Goal: Complete application form: Complete application form

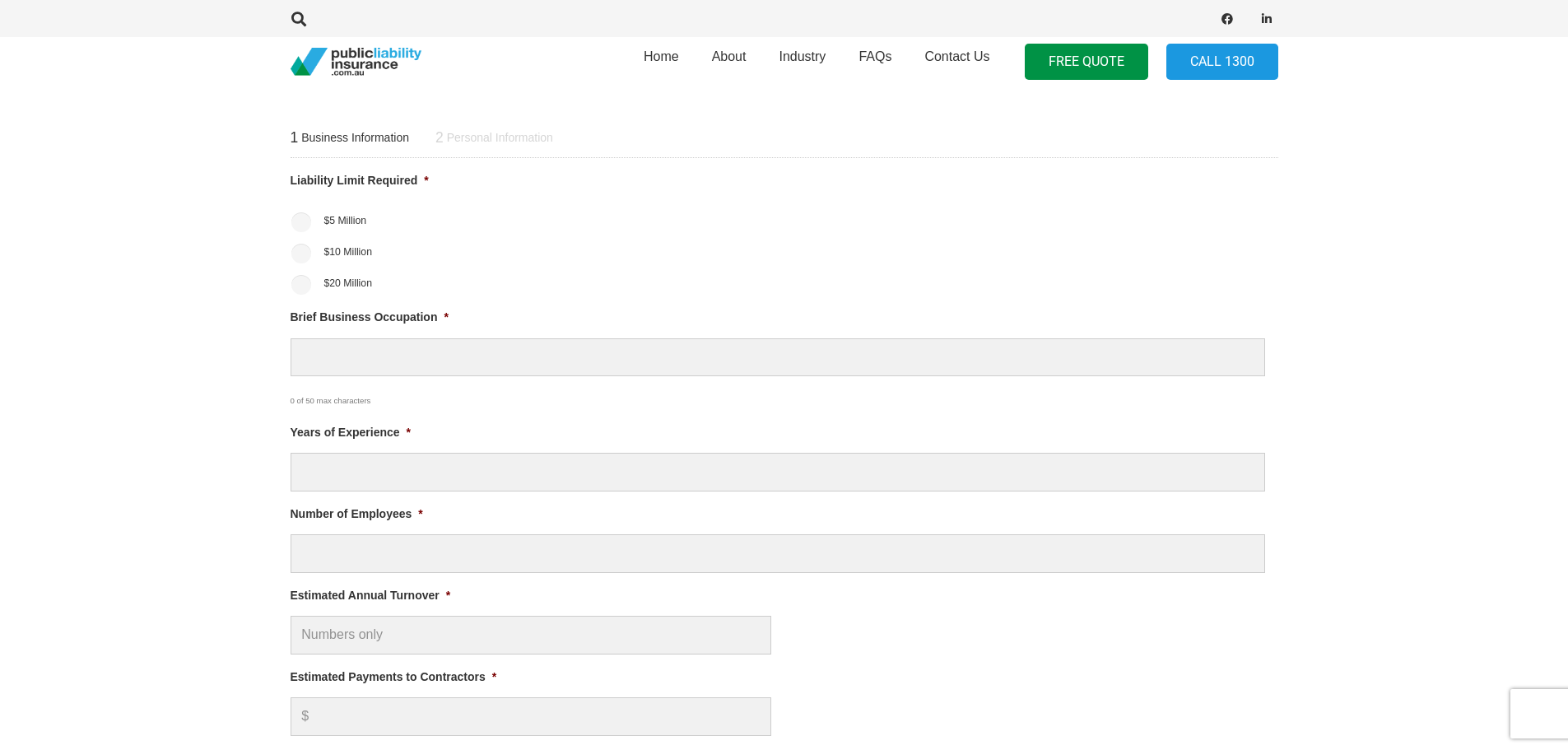
scroll to position [659, 0]
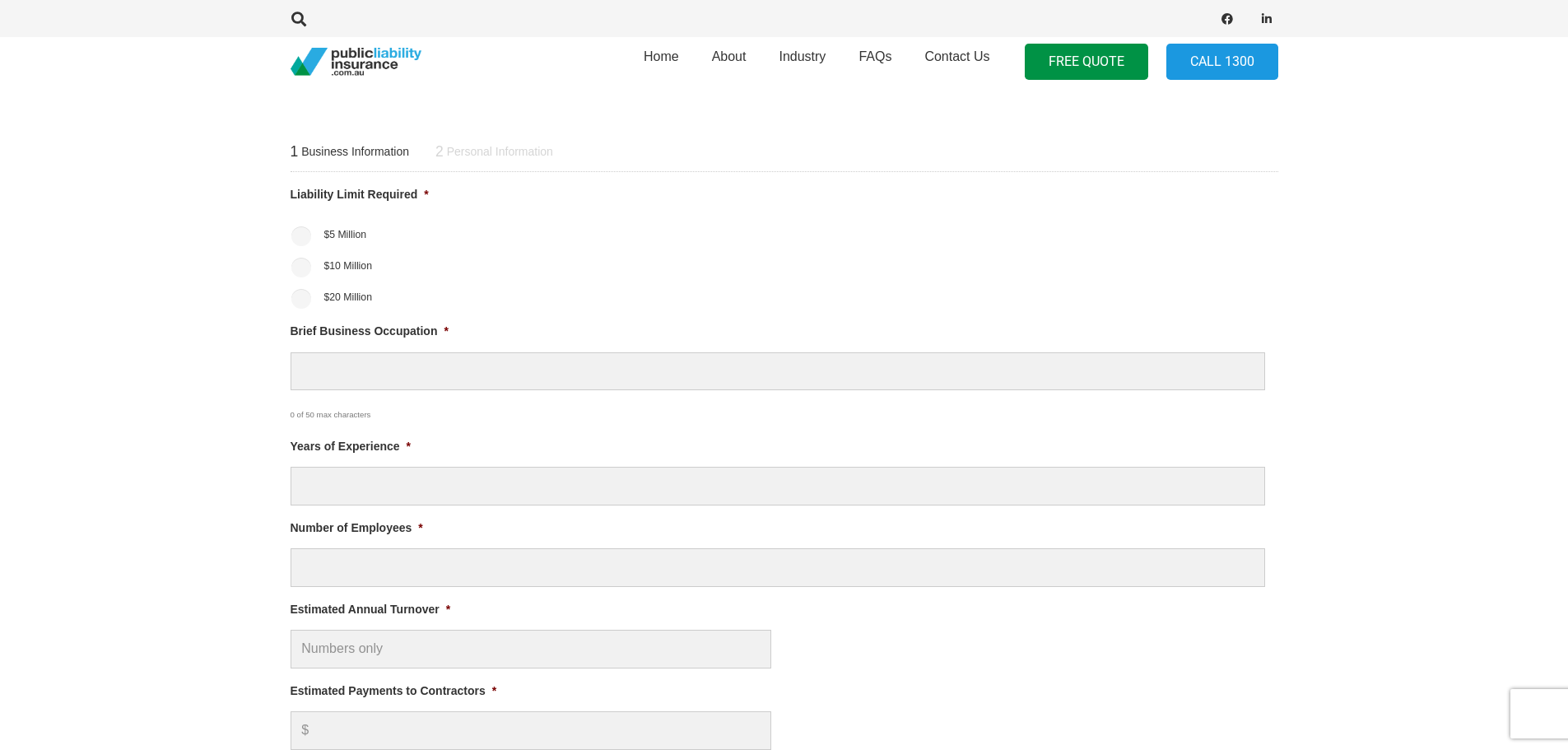
click at [324, 295] on label "$20 Million" at bounding box center [348, 297] width 48 height 15
click at [311, 295] on input "$20 Million" at bounding box center [301, 298] width 19 height 19
radio input "true"
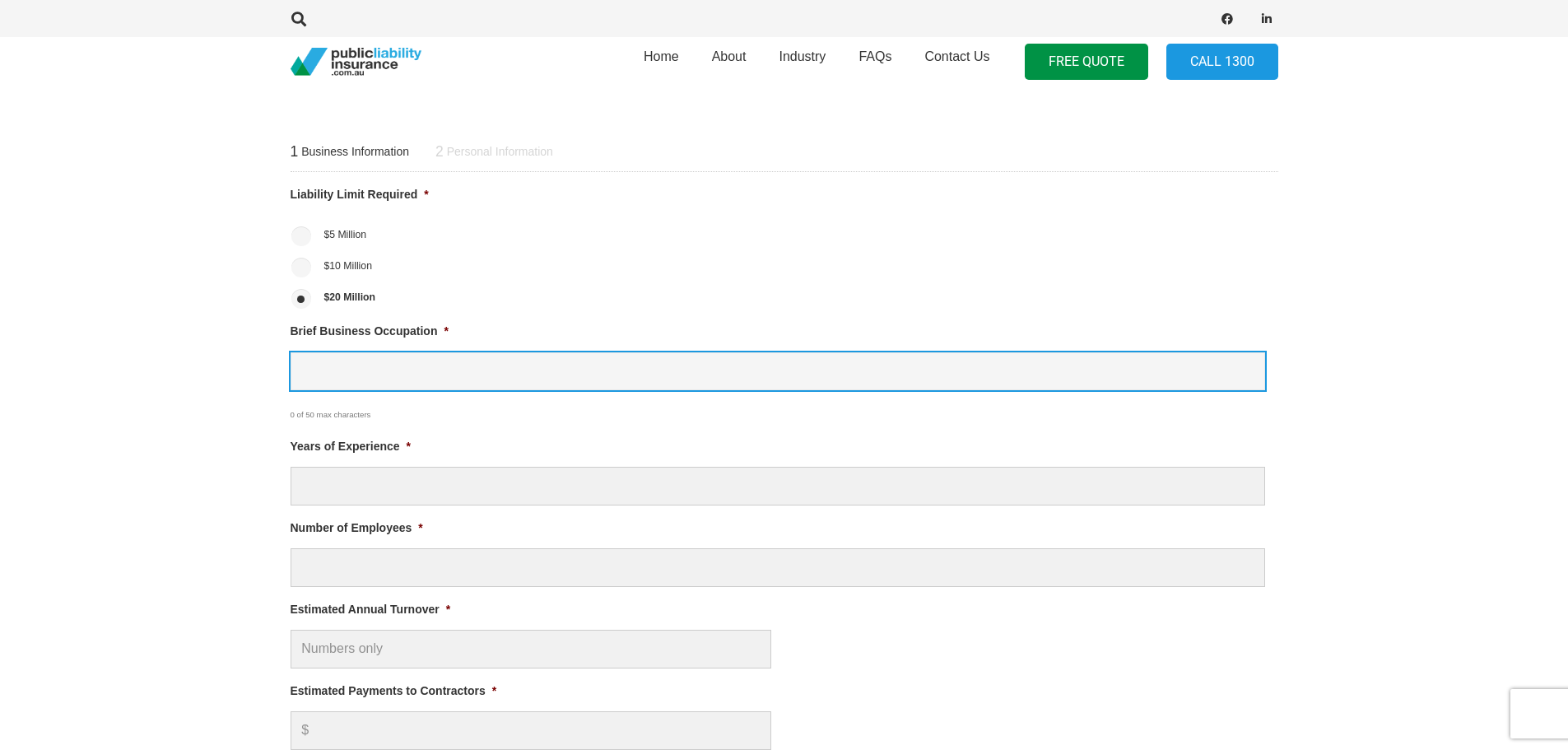
click at [396, 375] on input "Brief Business Occupation *" at bounding box center [778, 372] width 974 height 39
type input "event management"
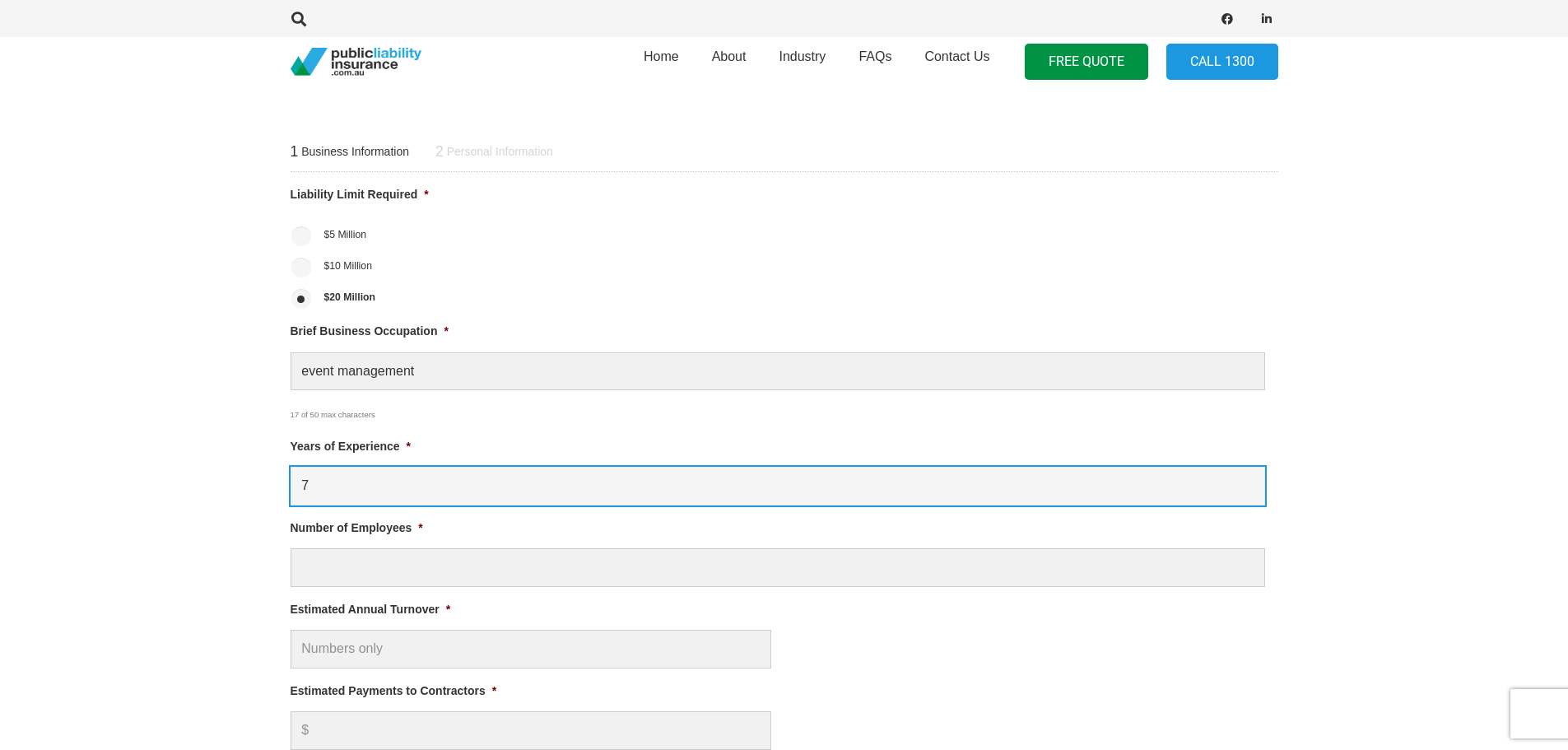
type input "7"
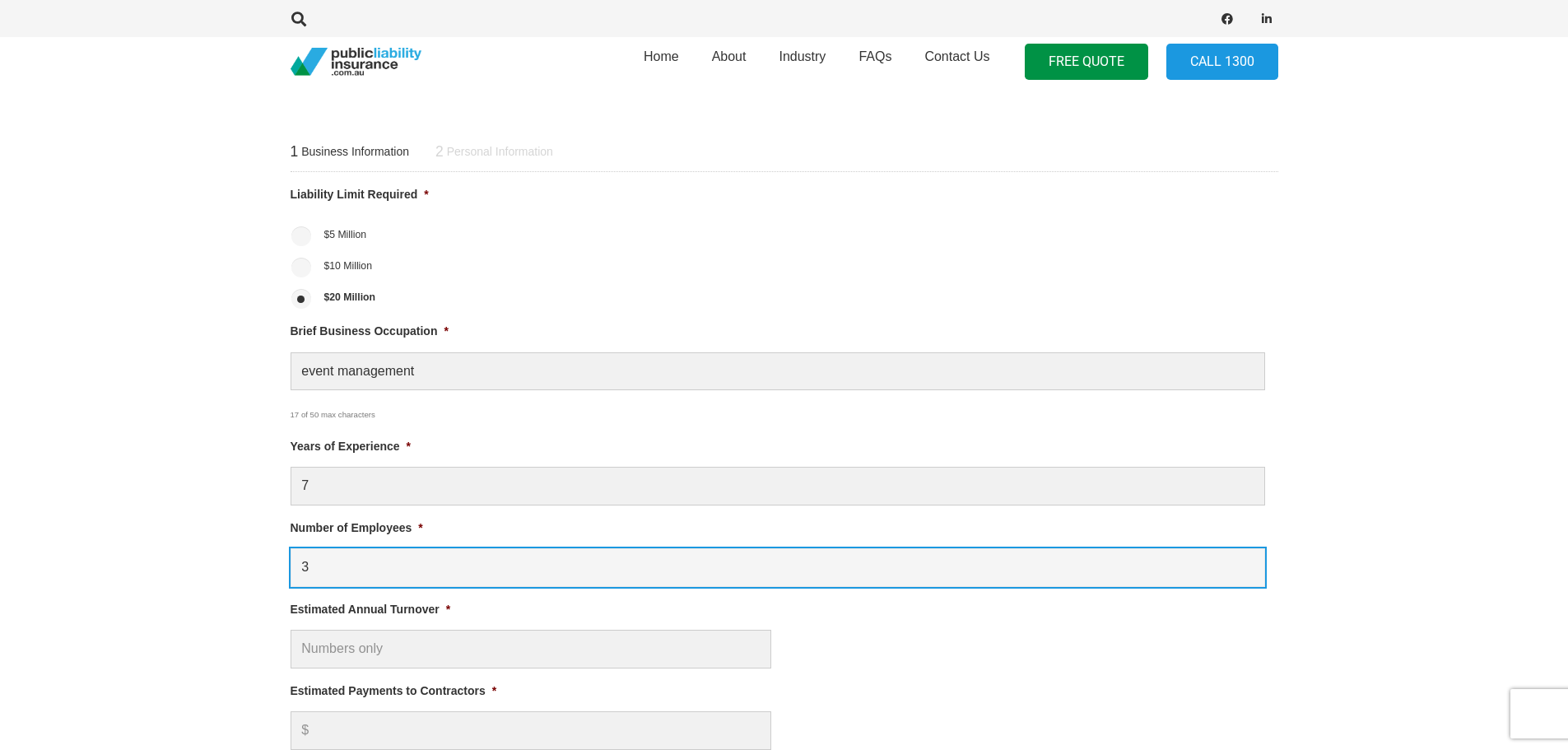
type input "3"
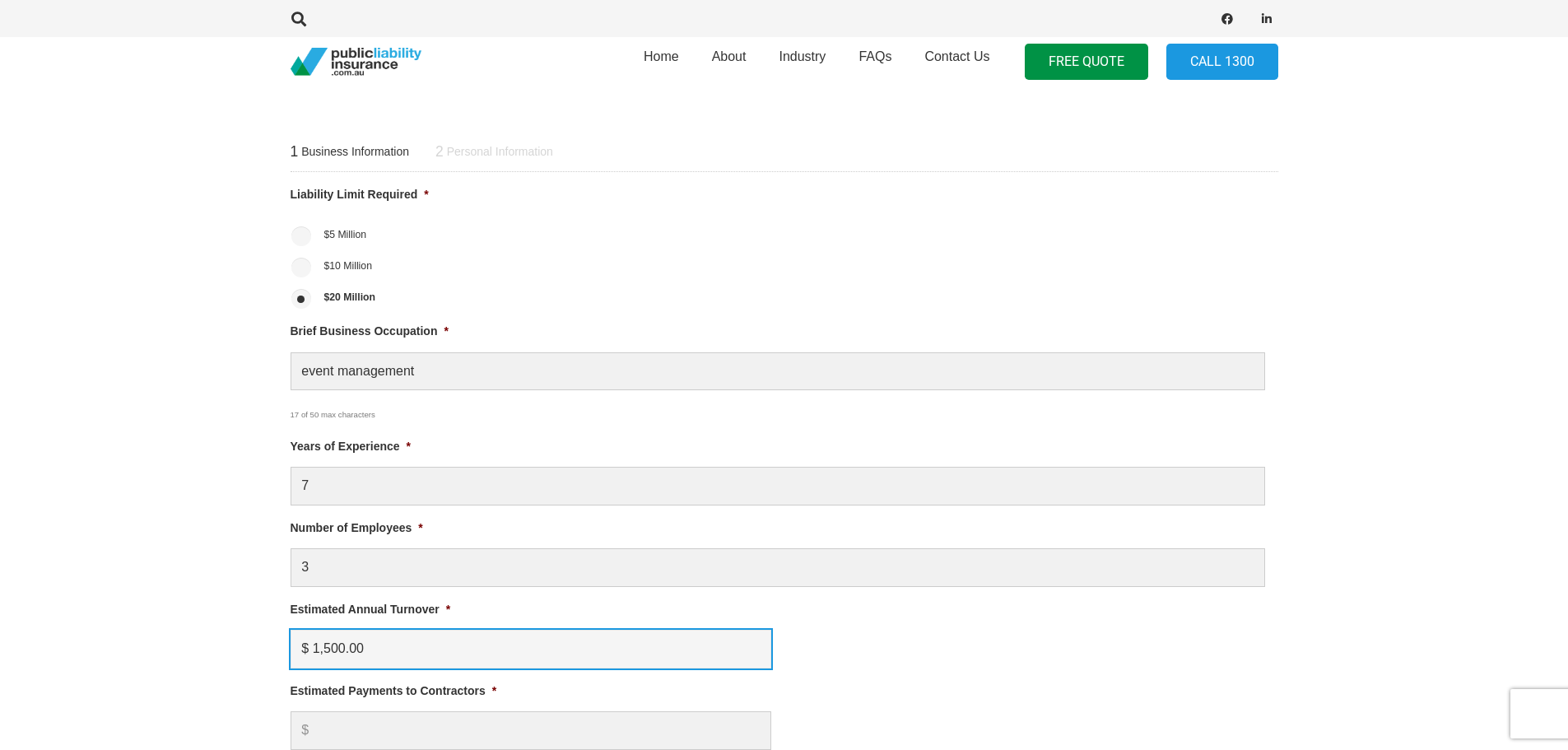
click at [341, 647] on input "$ 1,500.00" at bounding box center [531, 649] width 481 height 39
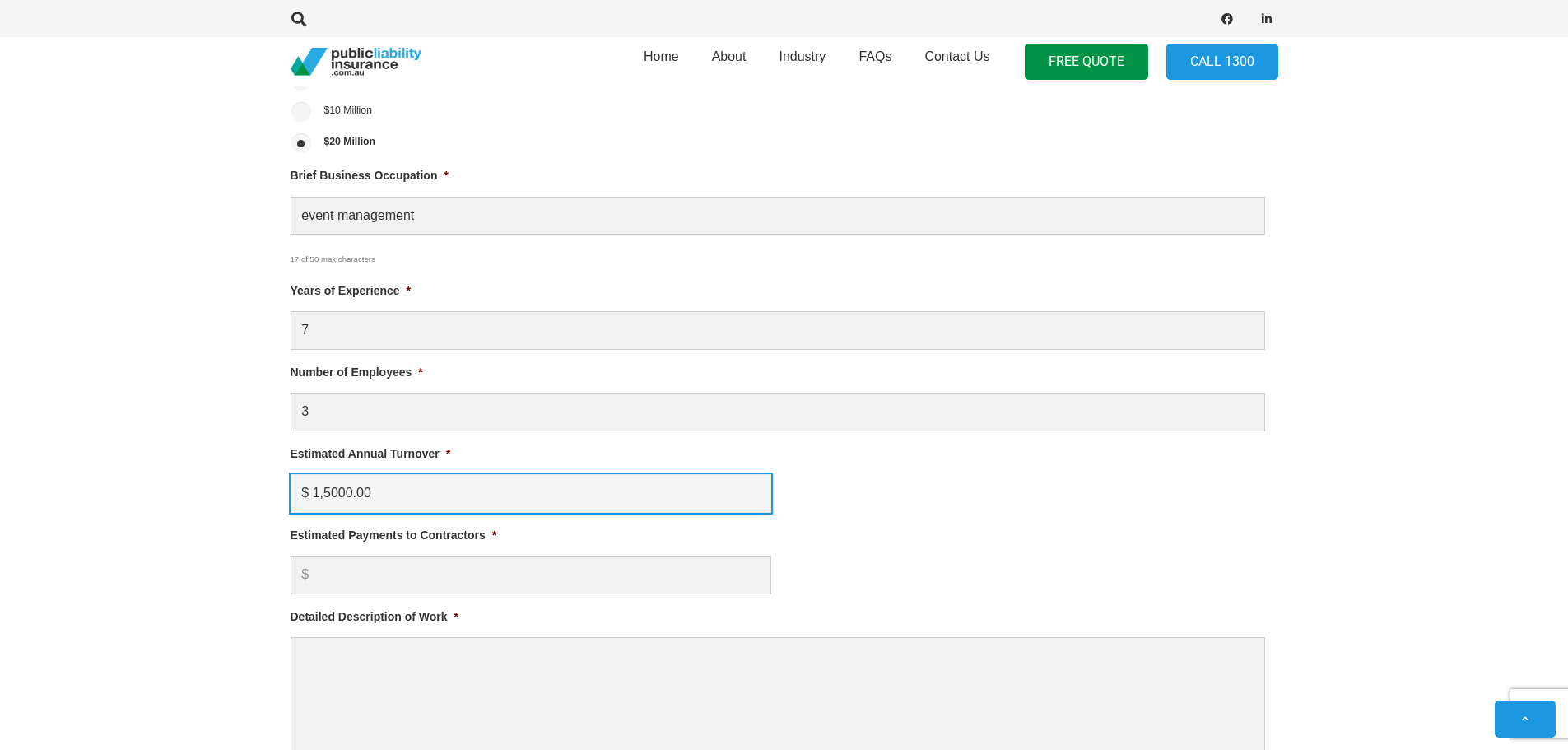
scroll to position [823, 0]
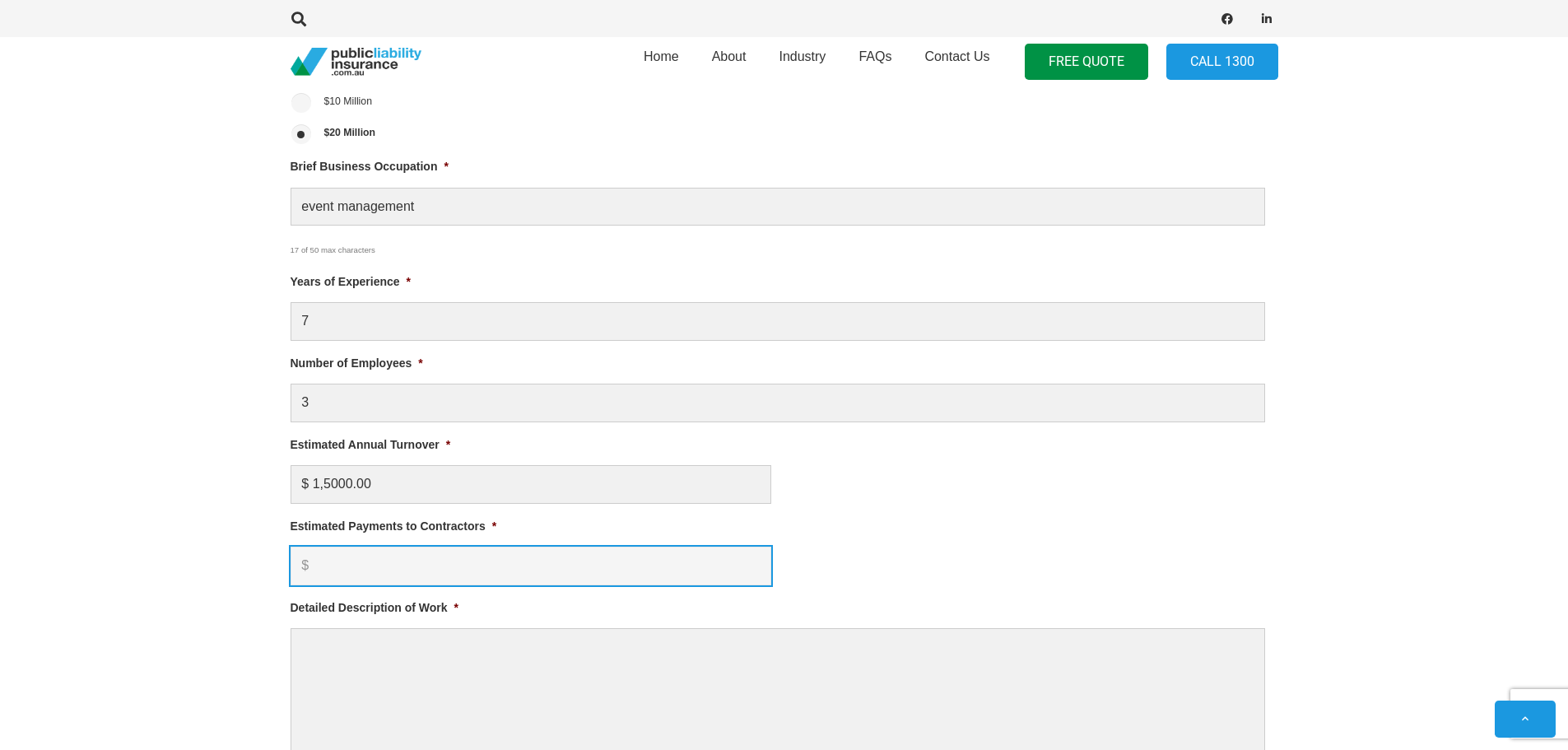
type input "$ 15,000.00"
click at [370, 560] on input "Estimated Payments to Contractors *" at bounding box center [531, 566] width 481 height 39
click at [452, 565] on input "Estimated Payments to Contractors *" at bounding box center [531, 566] width 481 height 39
type input "4000"
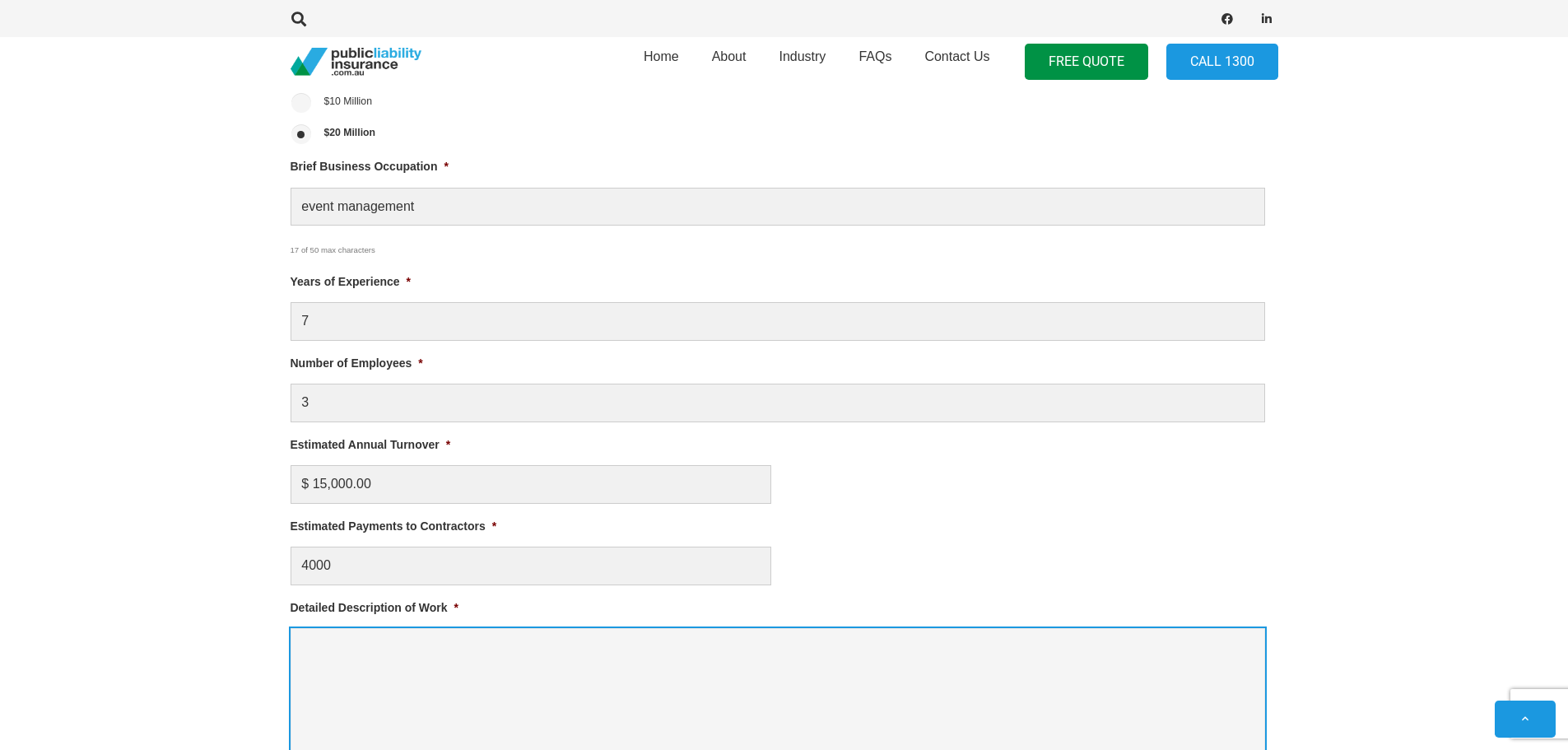
click at [489, 667] on textarea "Detailed Description of Work *" at bounding box center [778, 694] width 974 height 132
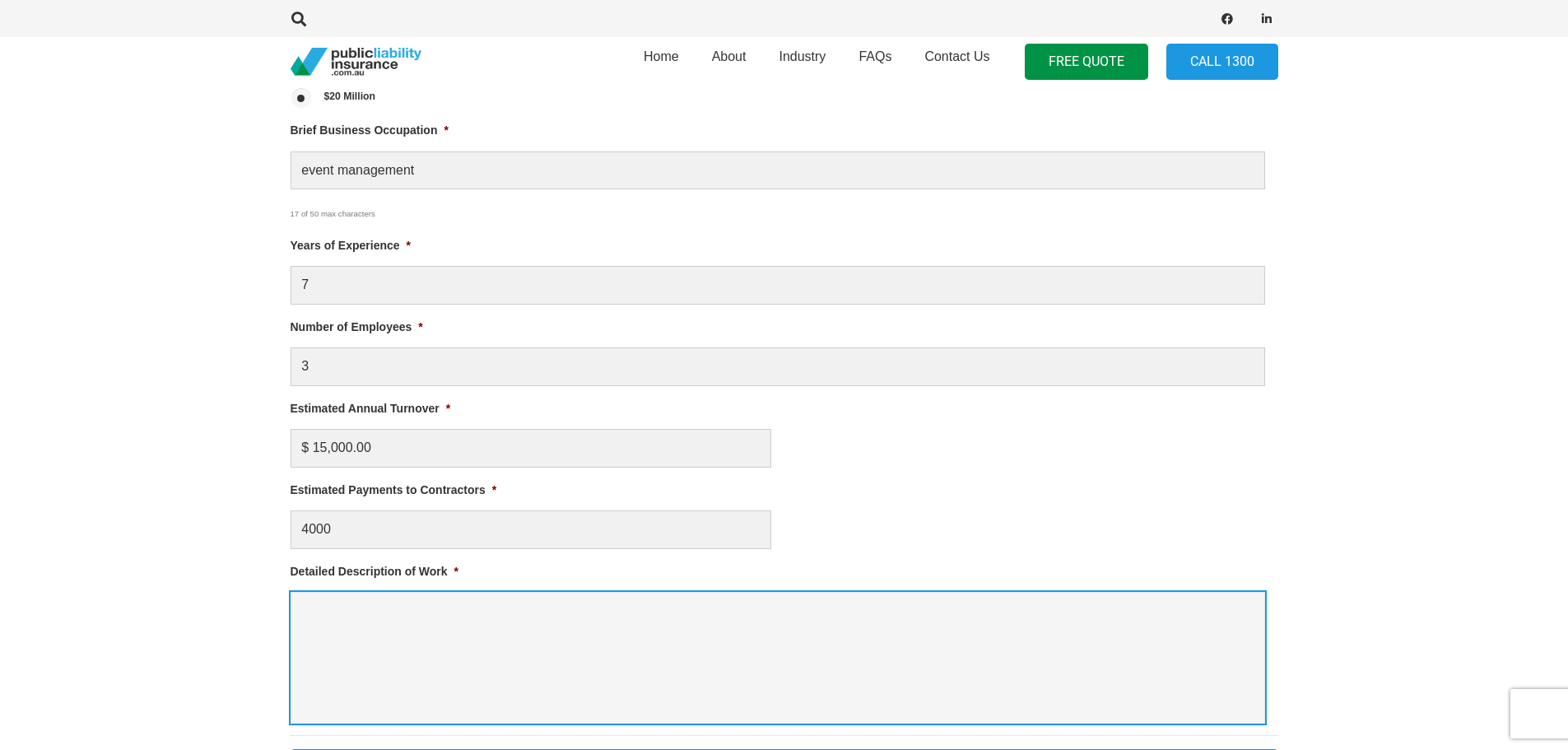
scroll to position [988, 0]
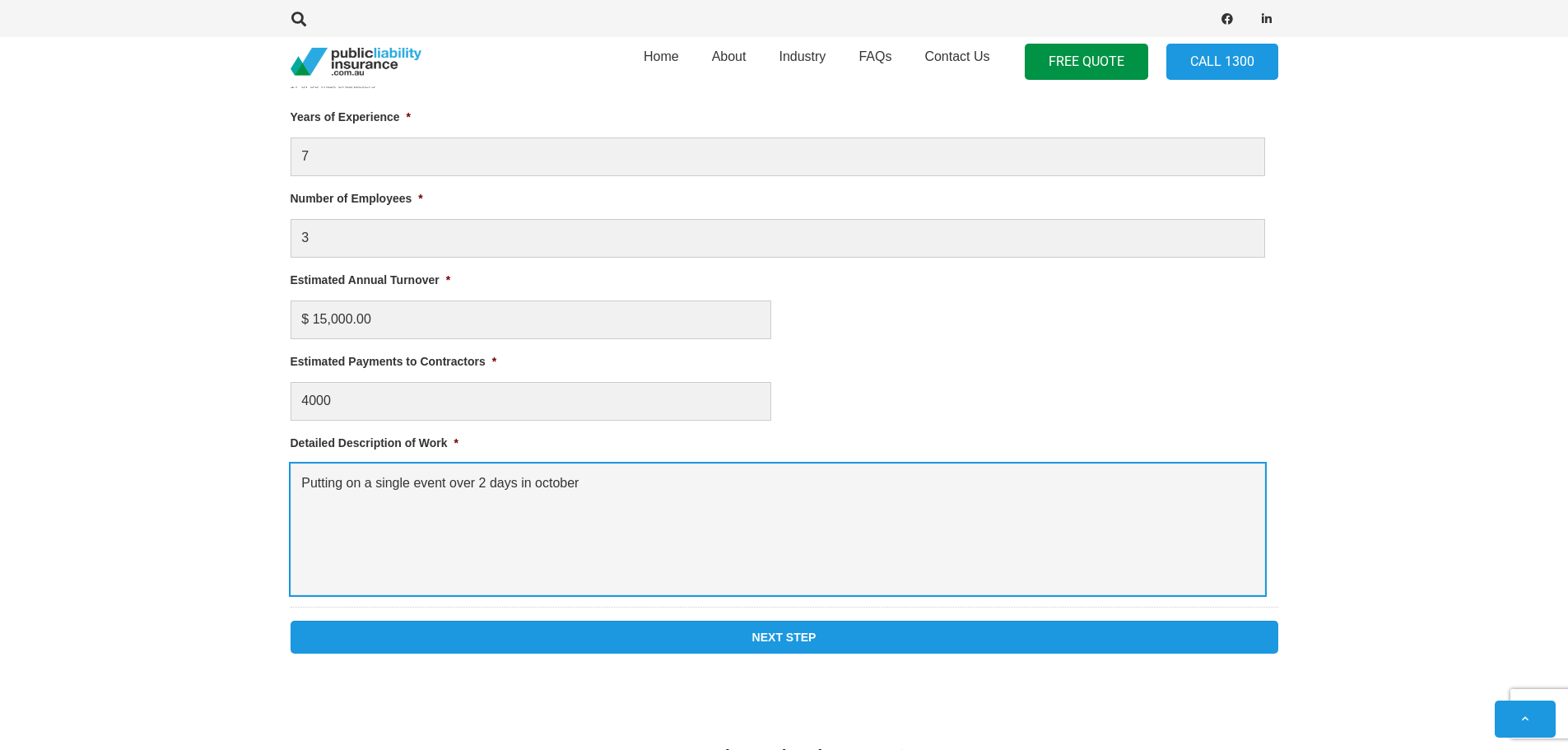
type textarea "Putting on a single event over 2 days in october"
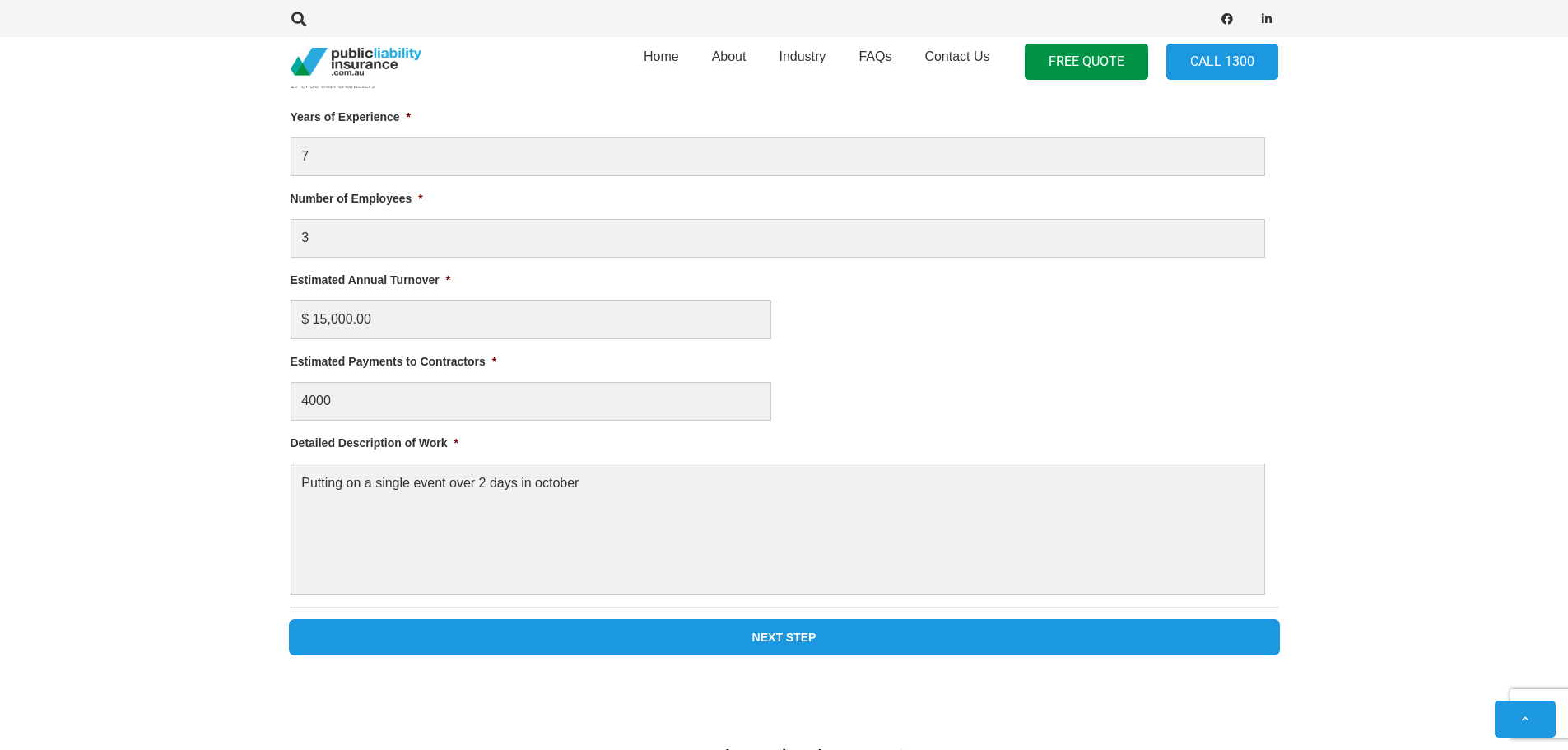
click at [688, 639] on input "Next Step" at bounding box center [784, 637] width 987 height 32
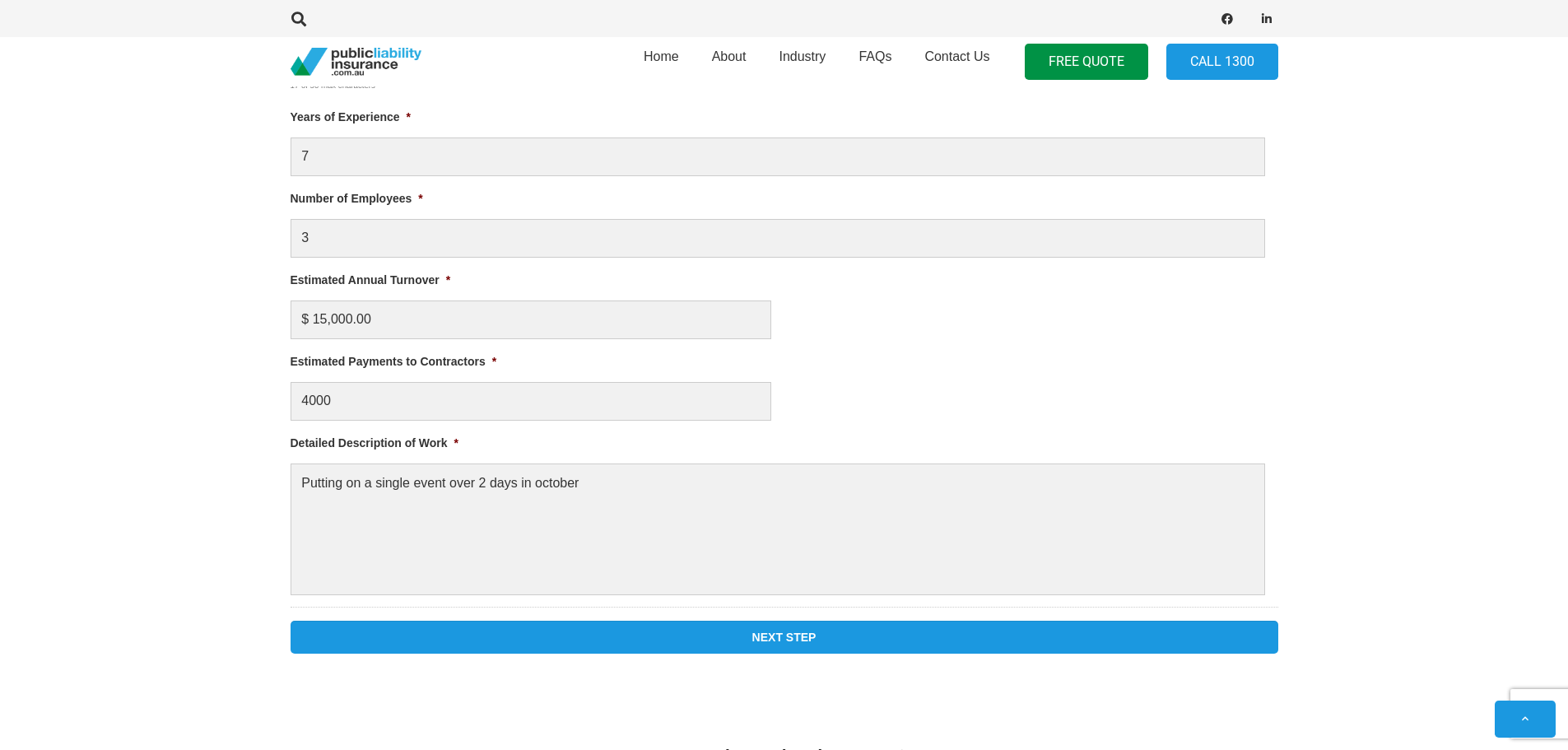
scroll to position [706, 0]
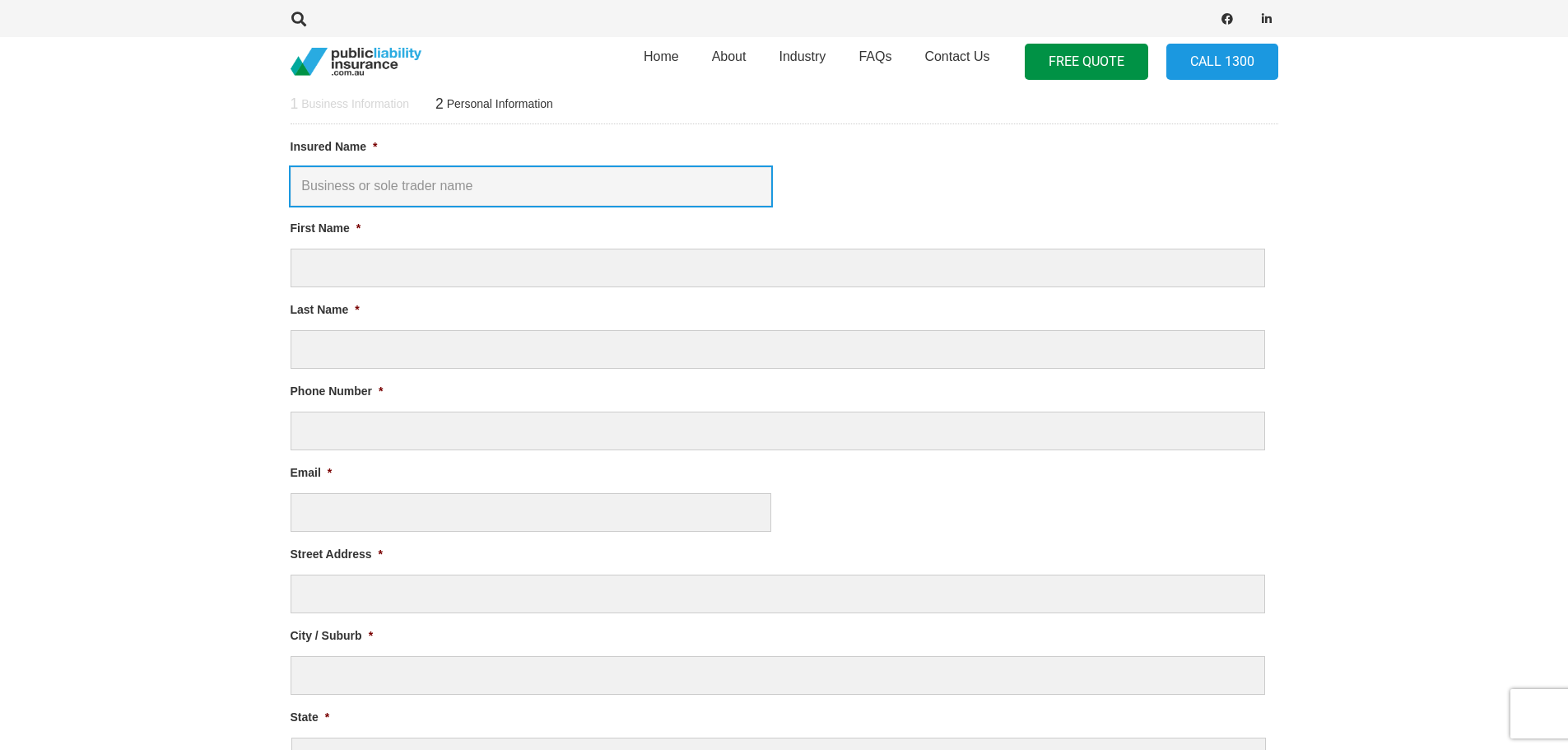
click at [500, 179] on input "Insured Name *" at bounding box center [531, 187] width 481 height 39
type input "[PERSON_NAME]'s Night"
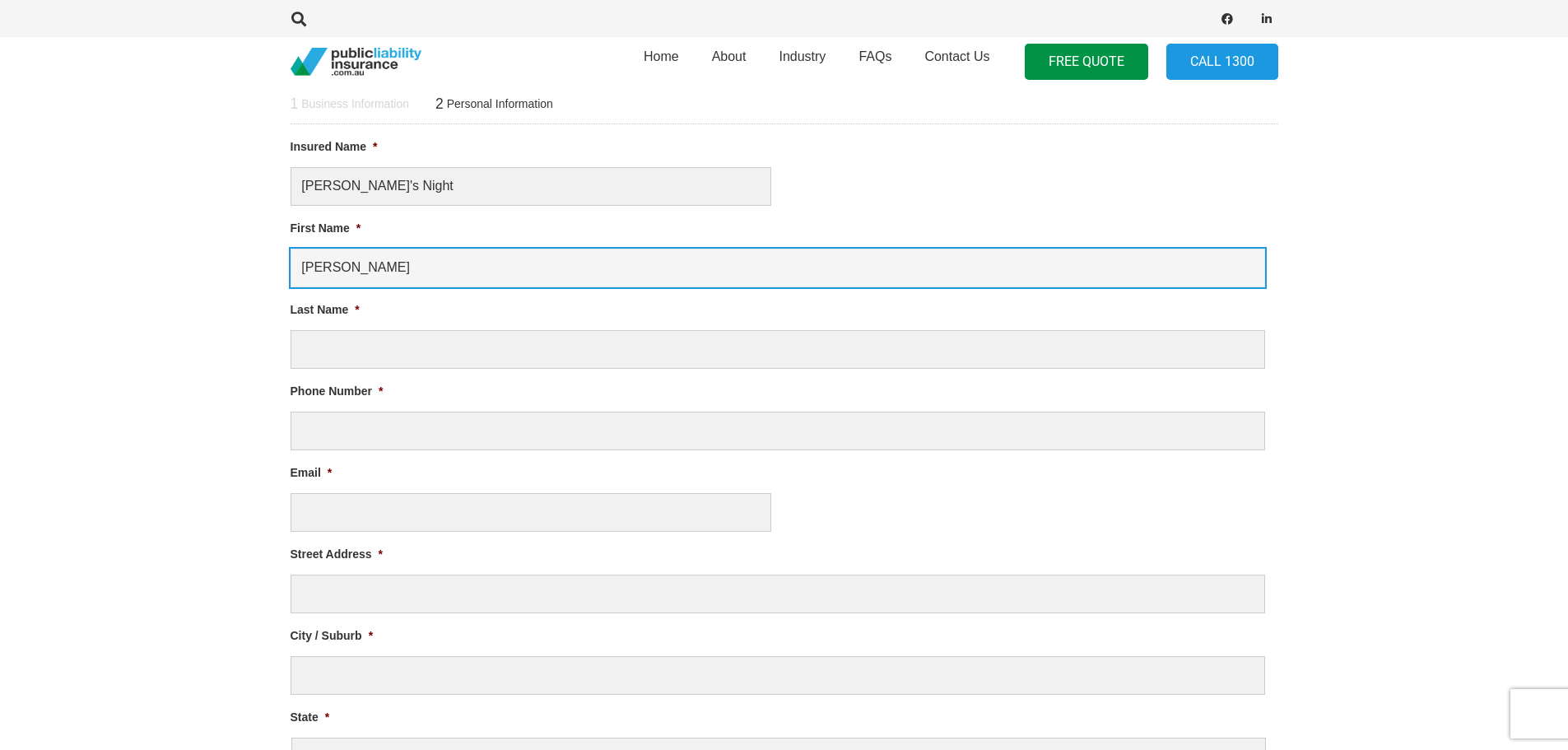
type input "[PERSON_NAME]"
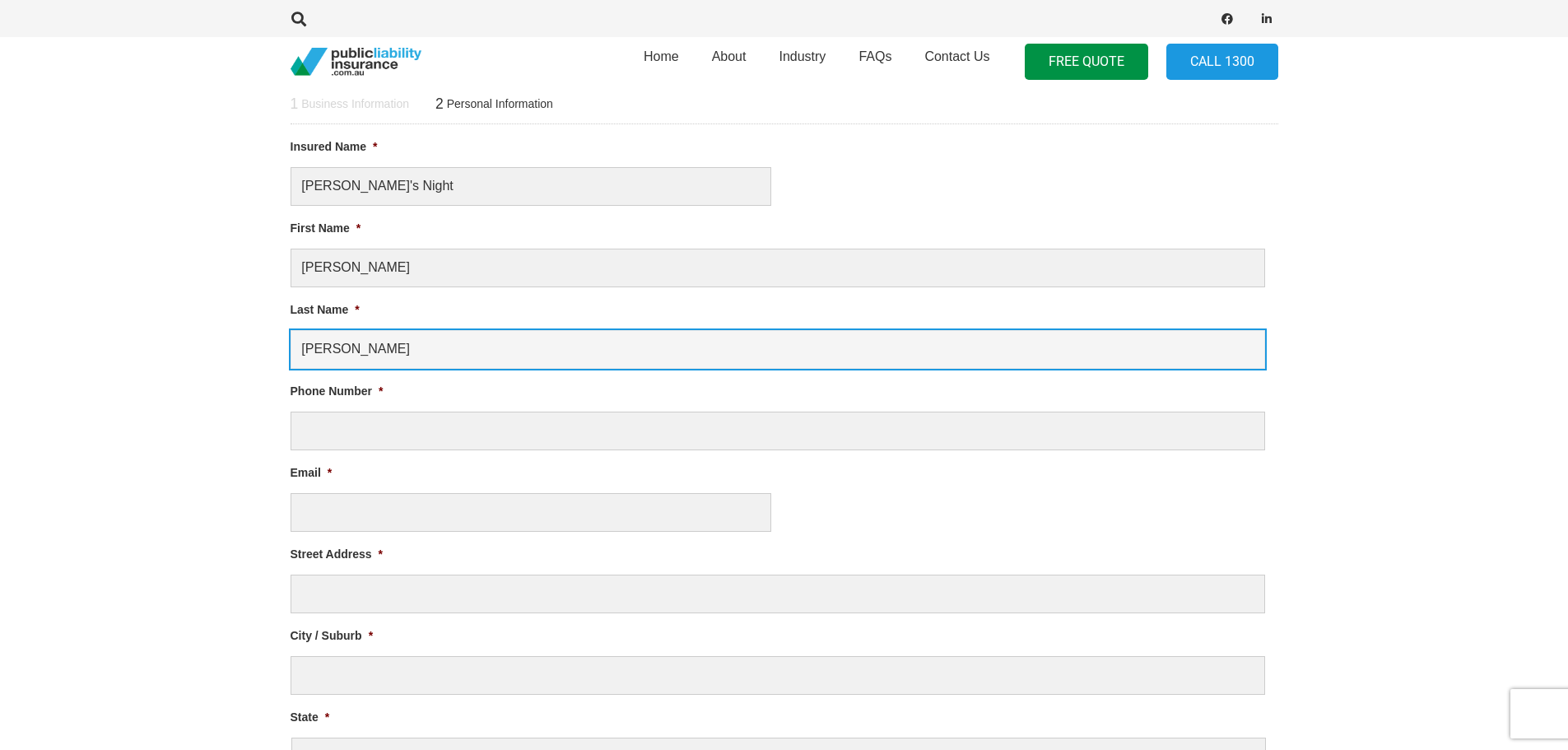
type input "[PERSON_NAME]"
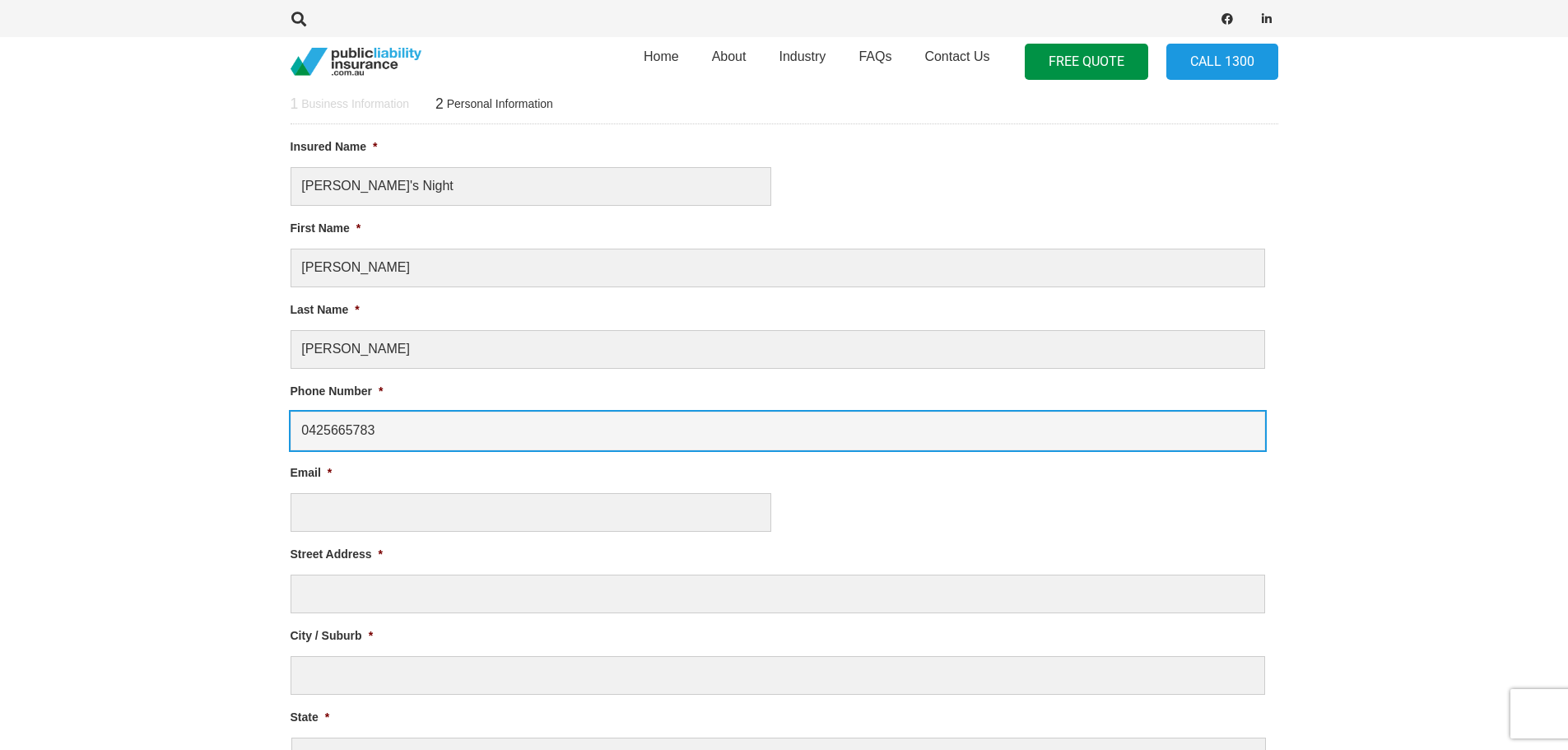
type input "0425665783"
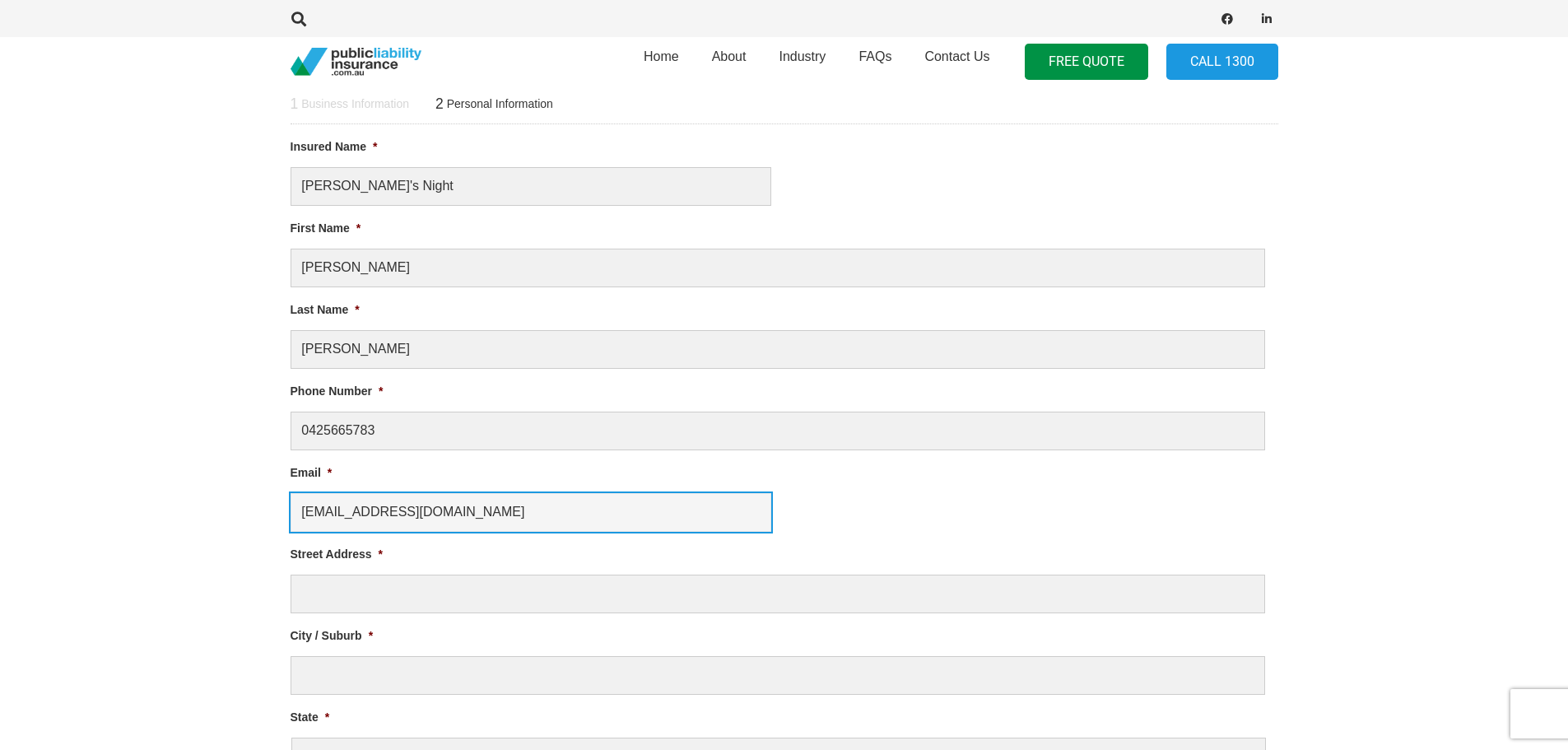
type input "[EMAIL_ADDRESS][DOMAIN_NAME]"
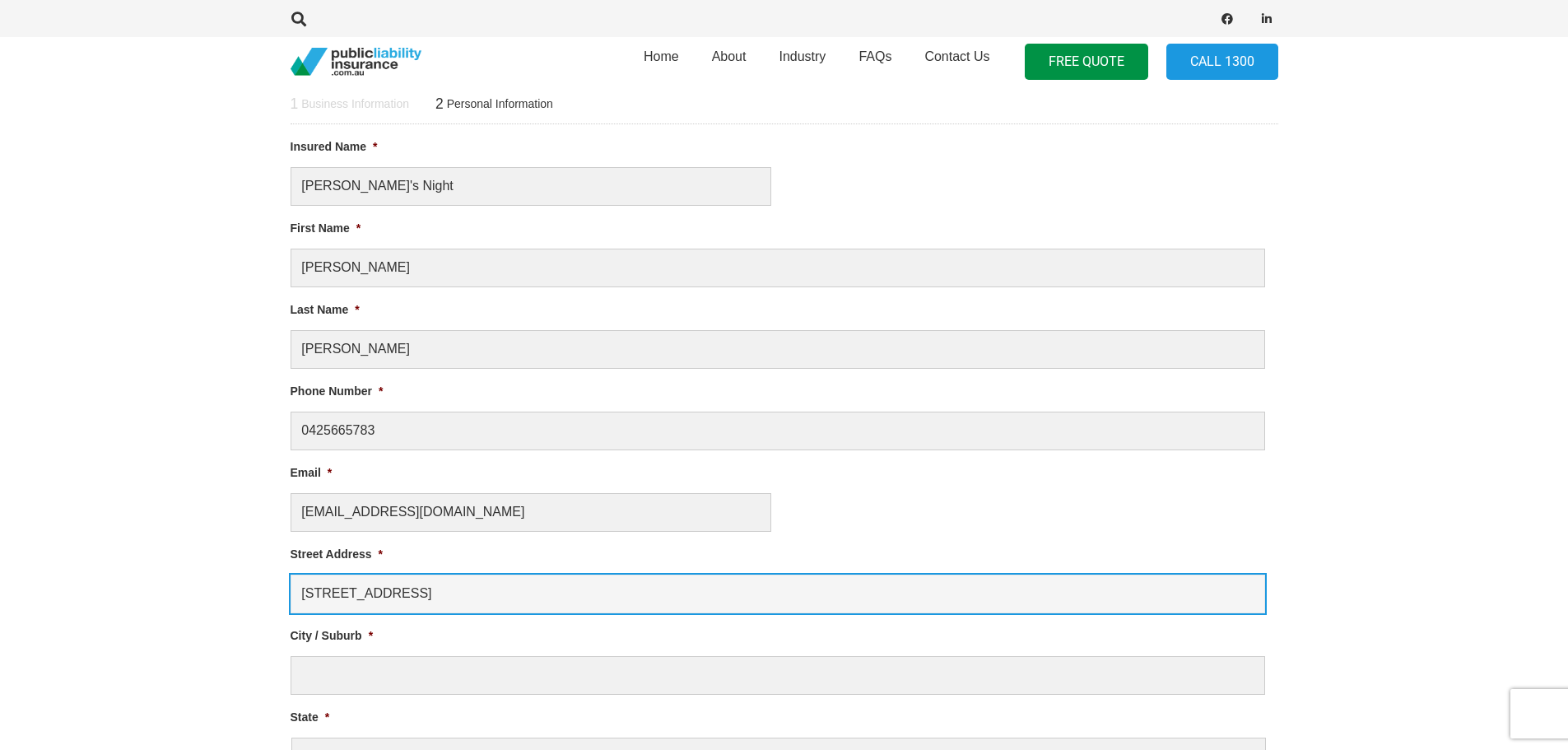
type input "[STREET_ADDRESS]"
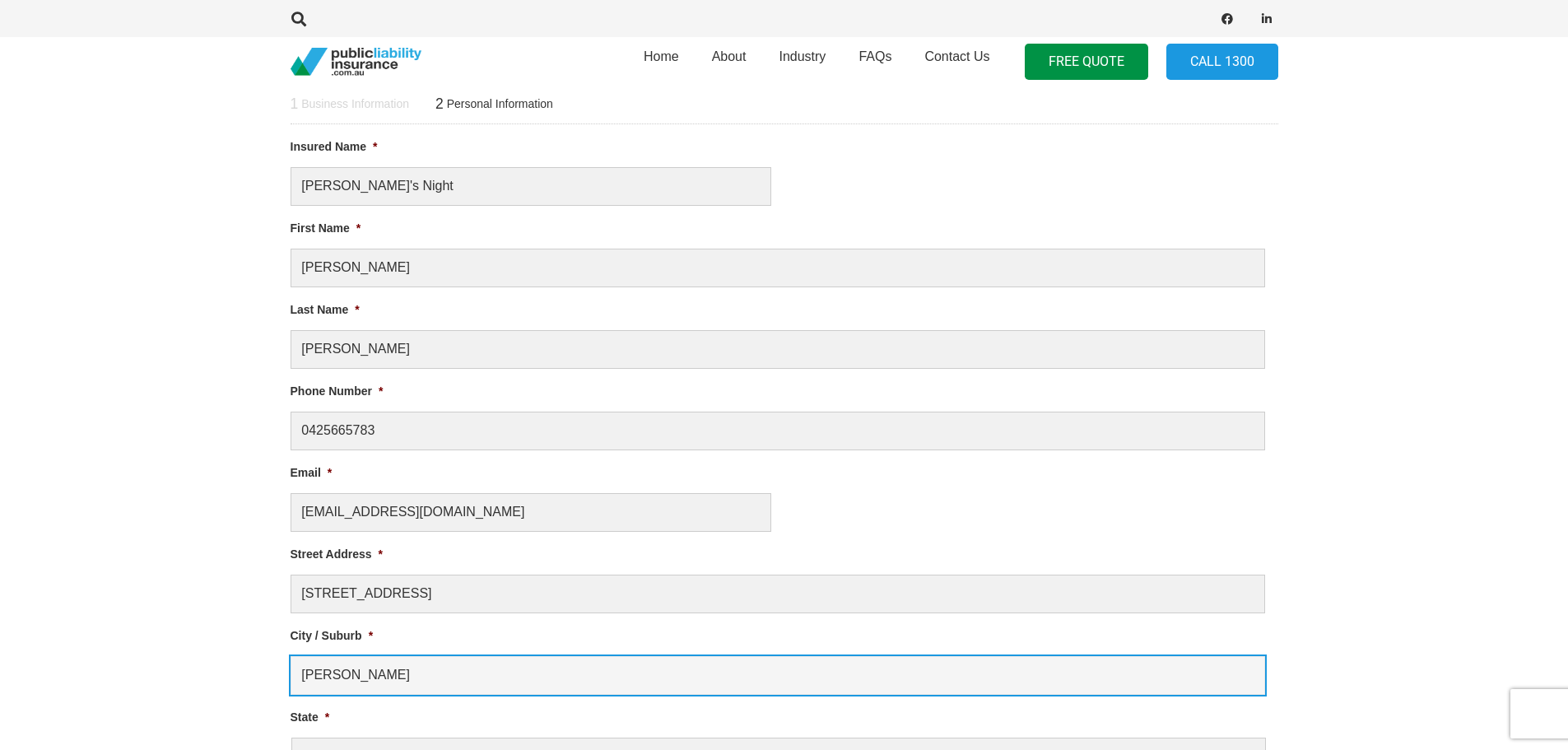
type input "[PERSON_NAME]"
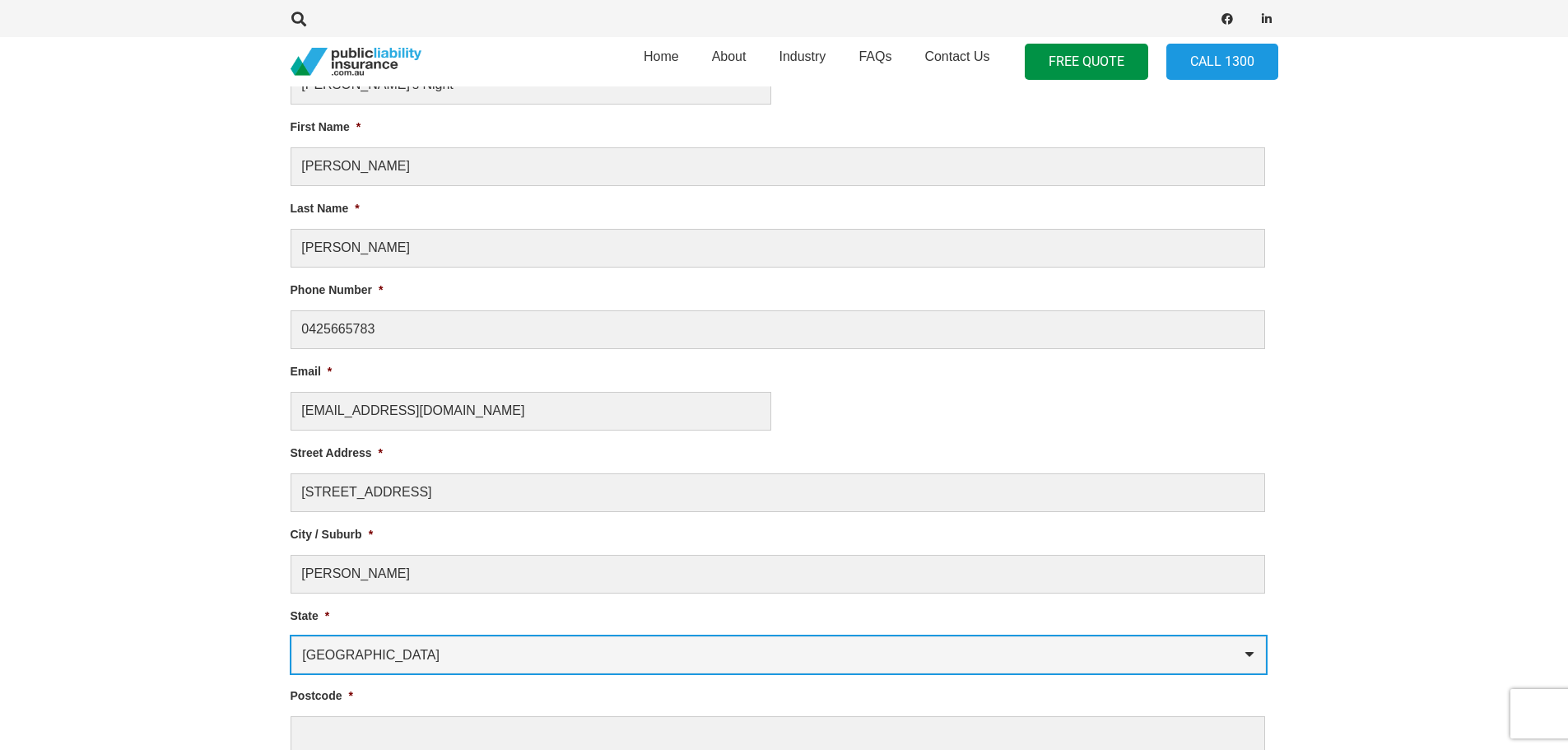
scroll to position [1060, 0]
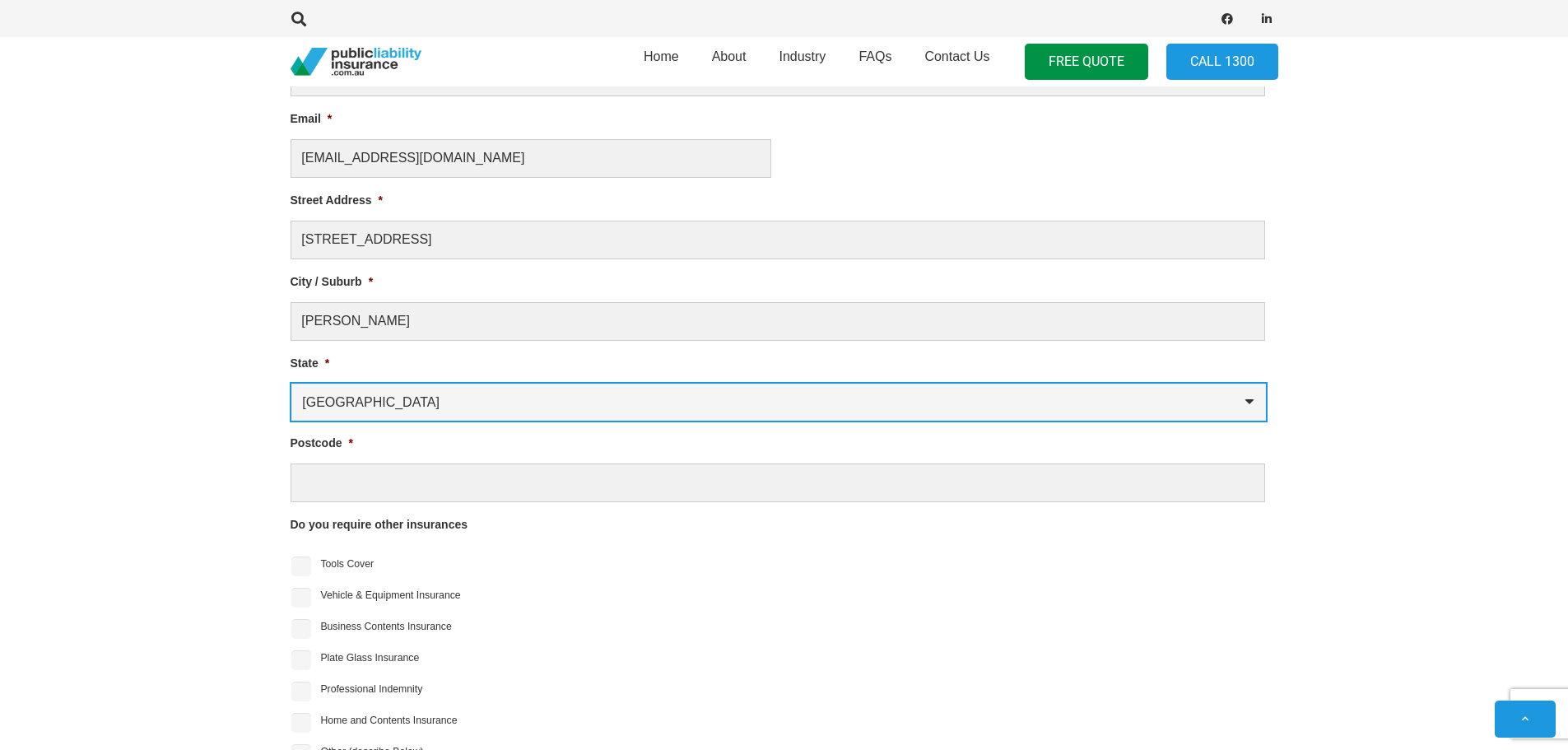
click at [446, 407] on select "[GEOGRAPHIC_DATA] [GEOGRAPHIC_DATA] [GEOGRAPHIC_DATA] [GEOGRAPHIC_DATA] [GEOGRA…" at bounding box center [778, 402] width 974 height 37
select select "[GEOGRAPHIC_DATA]"
click at [291, 383] on select "[GEOGRAPHIC_DATA] [GEOGRAPHIC_DATA] [GEOGRAPHIC_DATA] [GEOGRAPHIC_DATA] [GEOGRA…" at bounding box center [778, 402] width 974 height 37
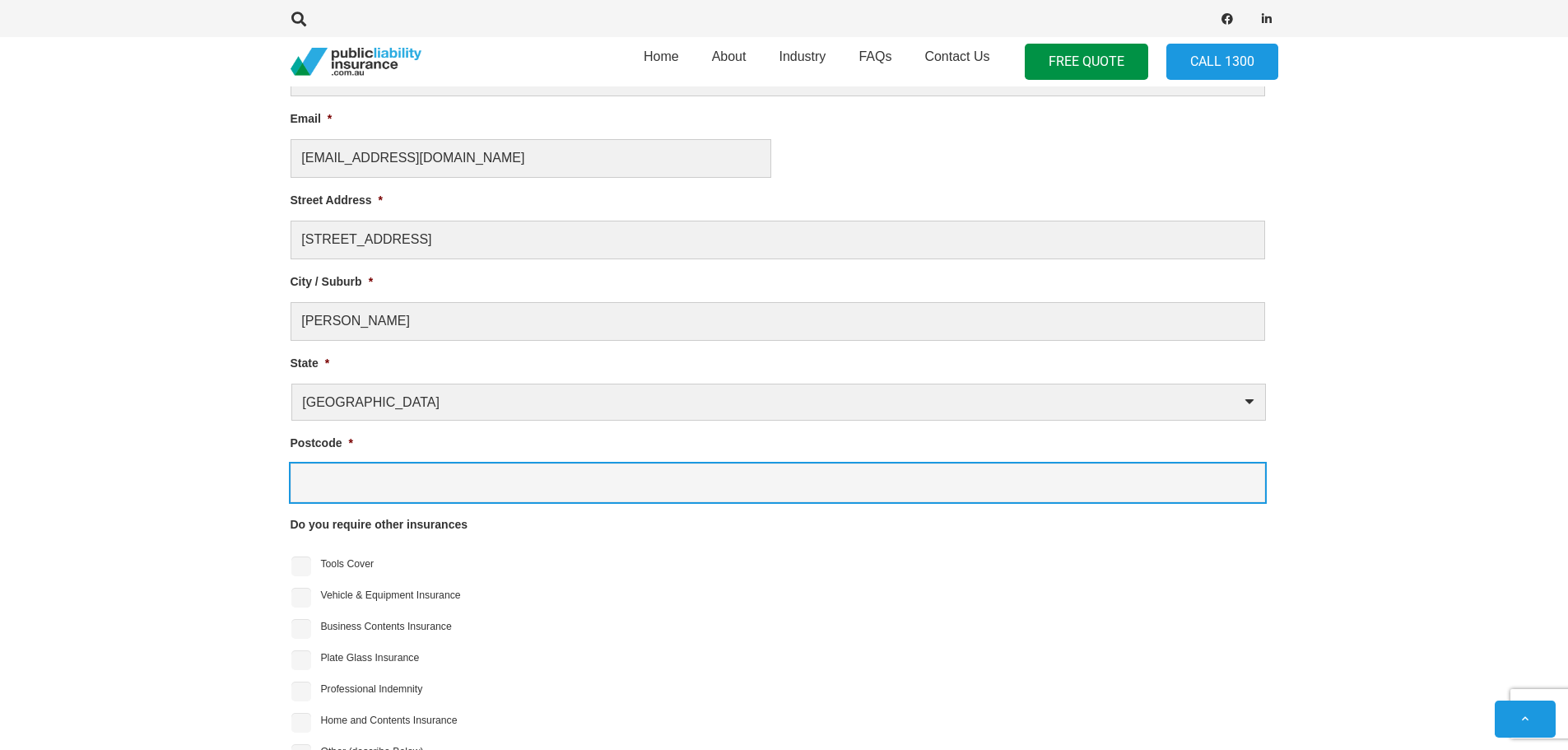
click at [405, 493] on input "Postcode *" at bounding box center [778, 483] width 974 height 39
type input "2153"
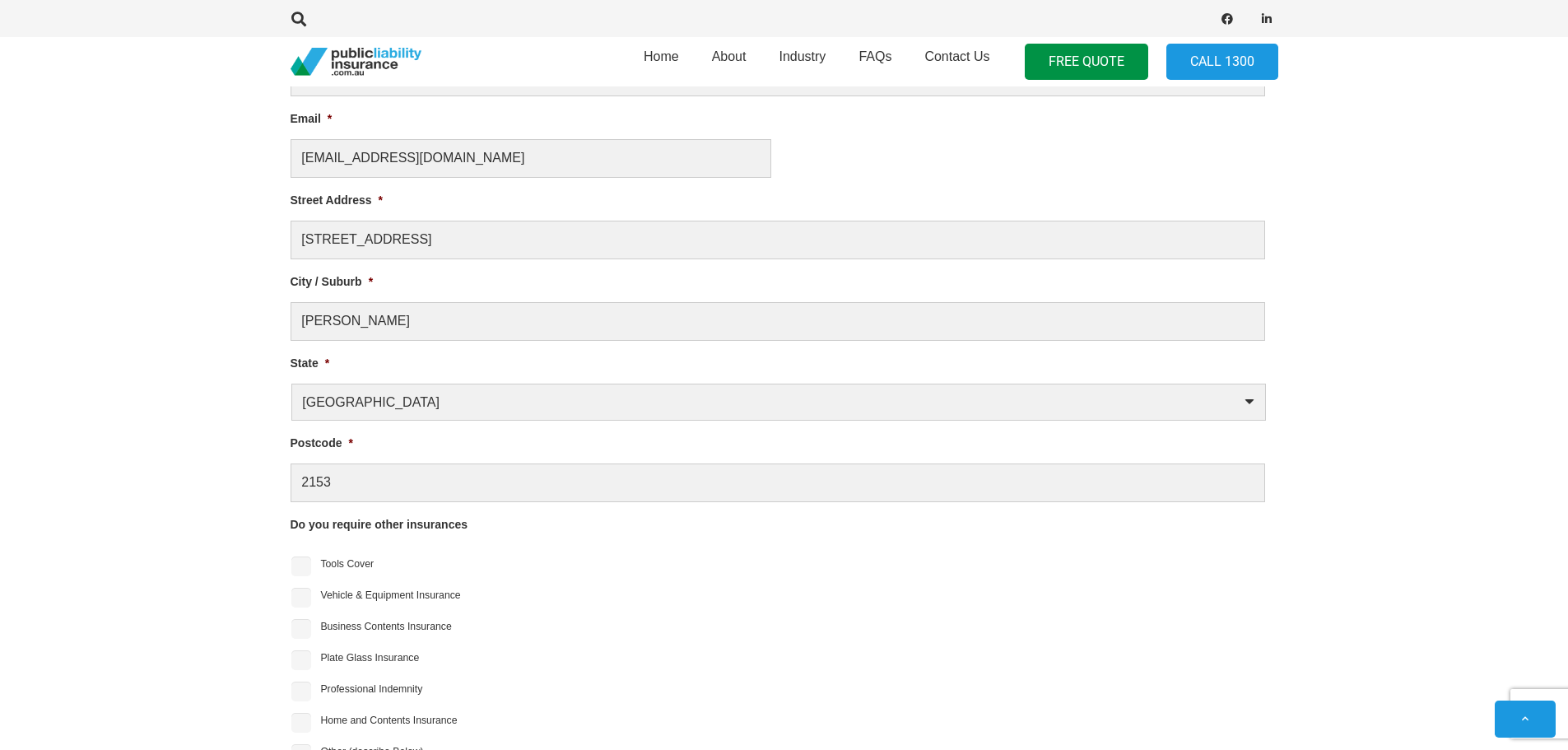
drag, startPoint x: 106, startPoint y: 529, endPoint x: 186, endPoint y: 529, distance: 80.0
click at [106, 529] on section "1 Business Information 2 Personal Information Liability Limit Required * $5 Mil…" at bounding box center [784, 474] width 1568 height 1571
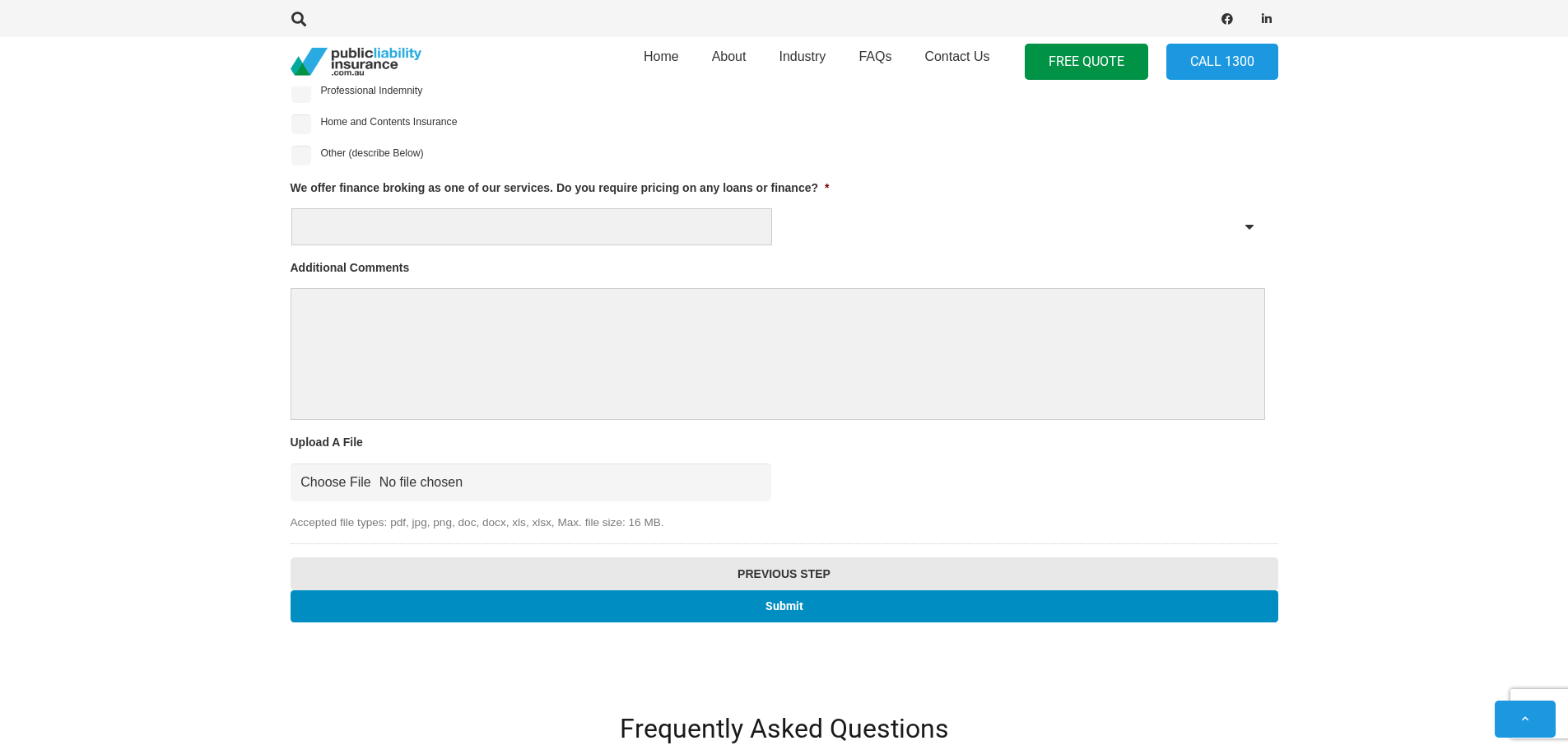
scroll to position [1719, 0]
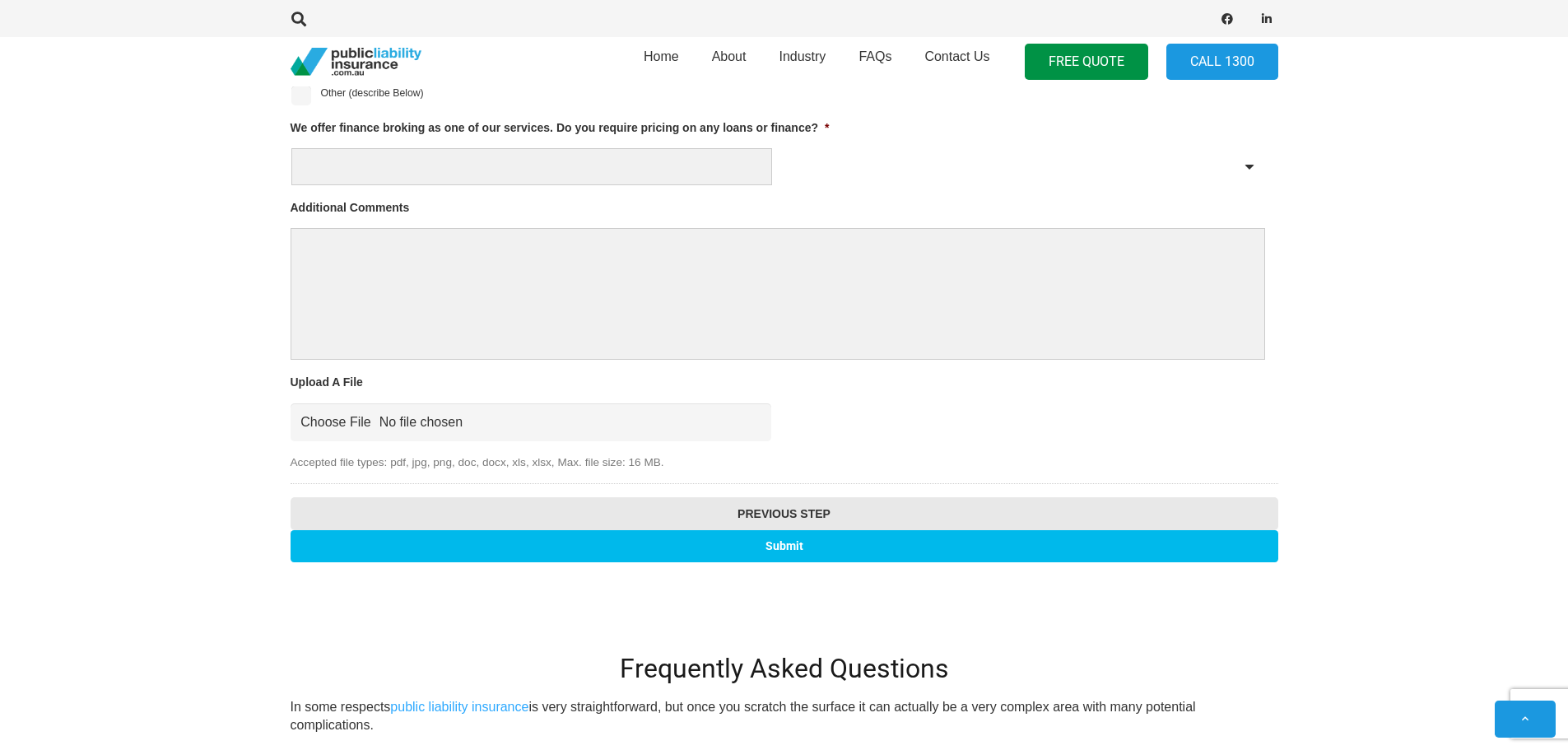
click at [726, 551] on input "Submit" at bounding box center [784, 546] width 987 height 32
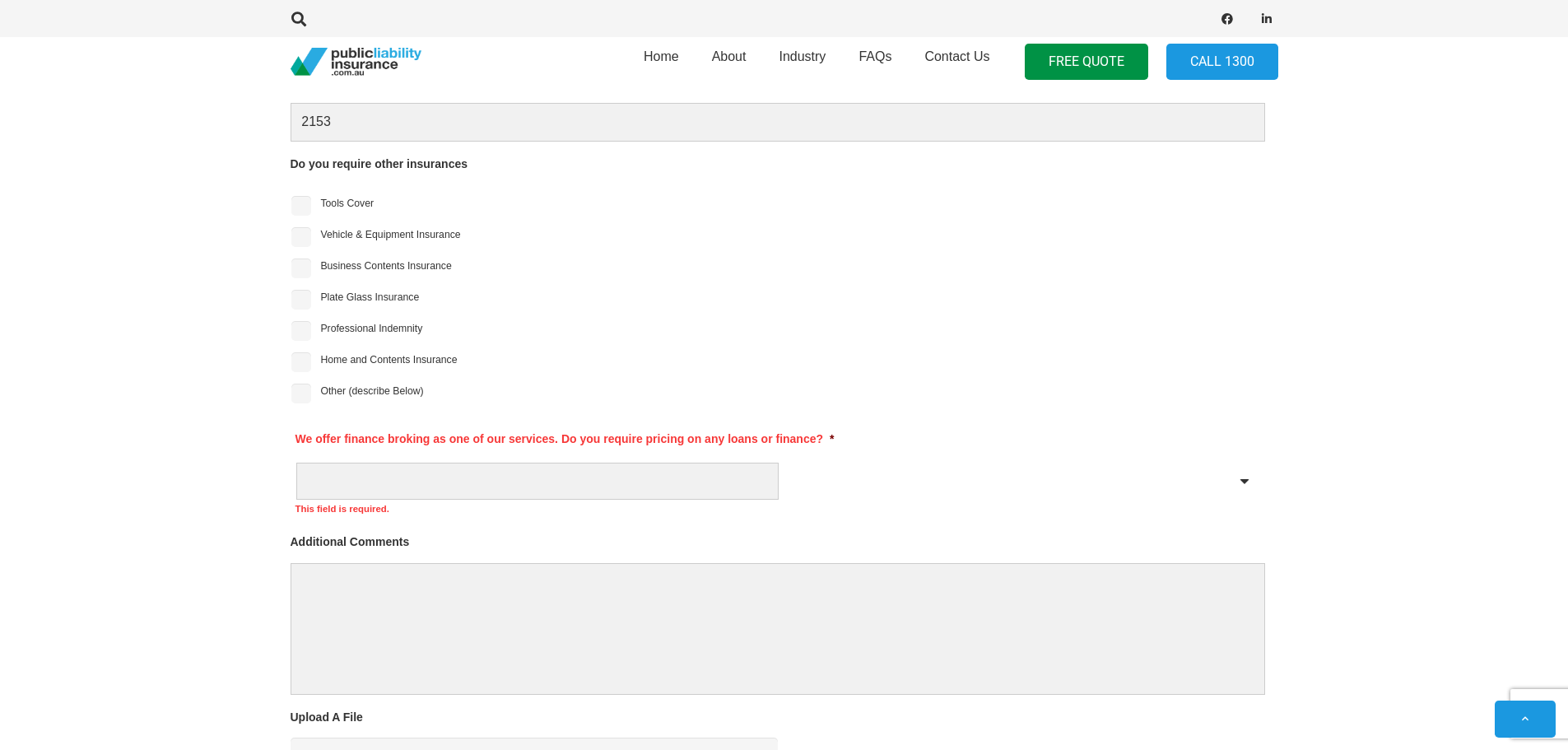
scroll to position [1694, 0]
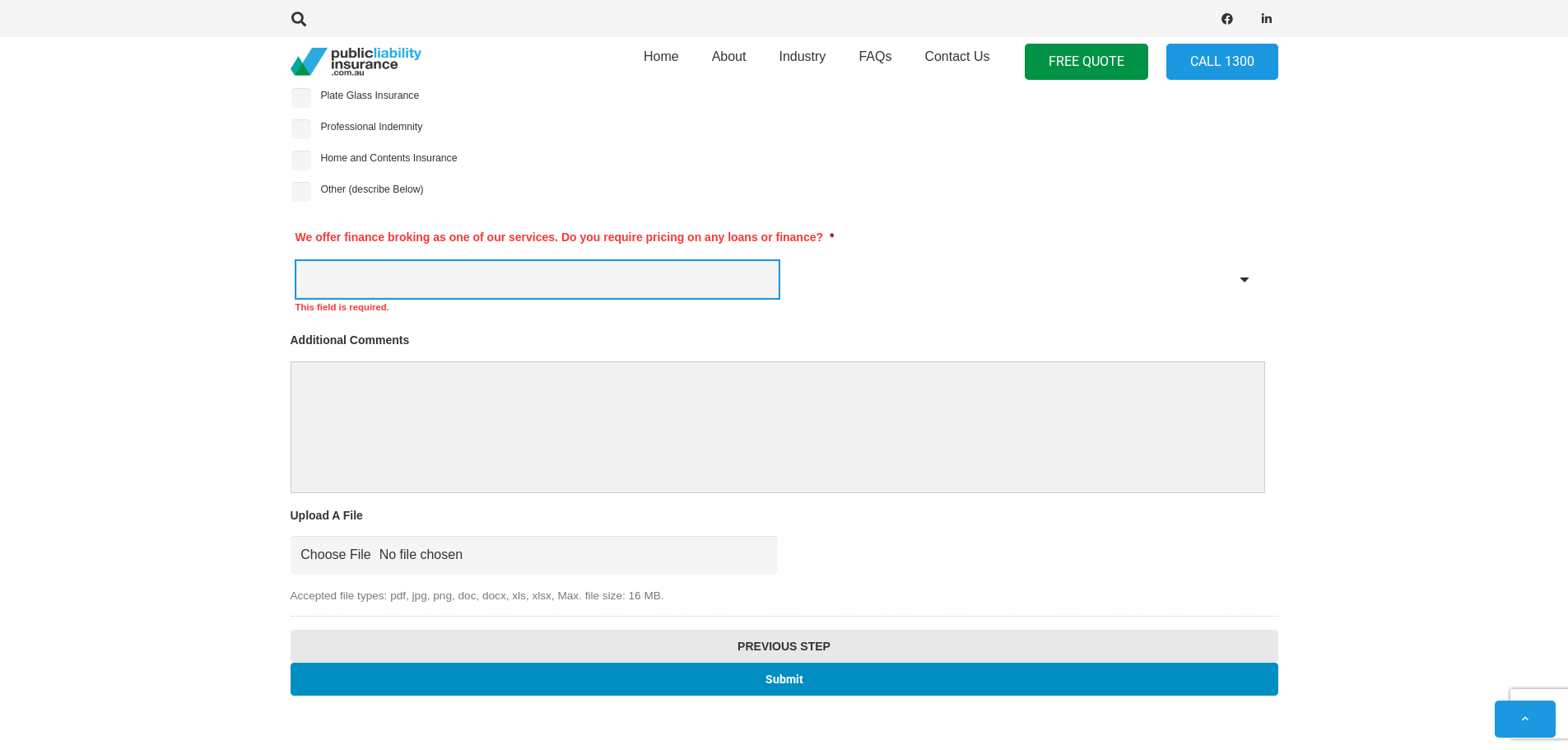
click at [485, 288] on select "Yes No" at bounding box center [537, 279] width 482 height 37
select select "No"
click at [296, 261] on select "Yes No" at bounding box center [537, 279] width 482 height 37
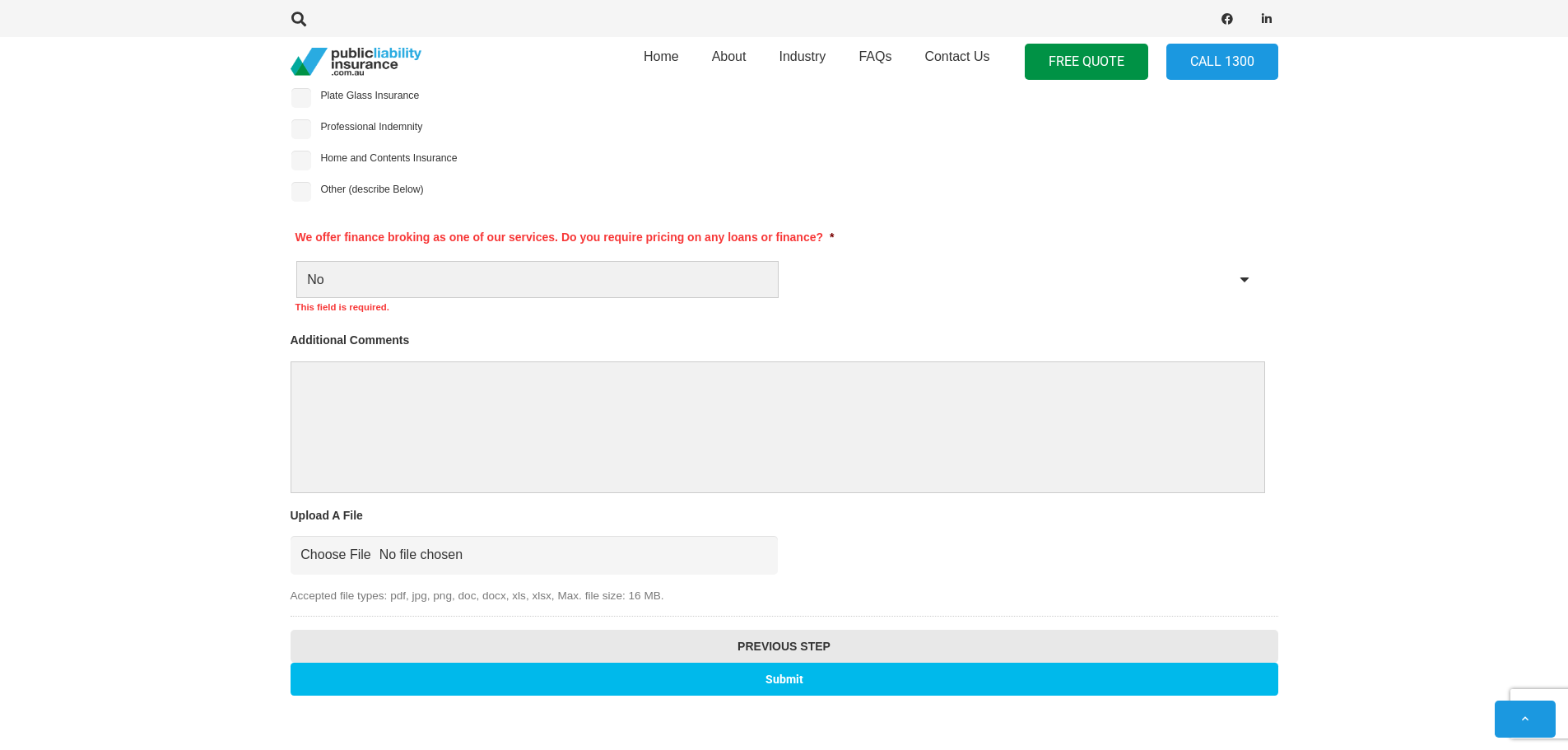
click at [818, 680] on input "Submit" at bounding box center [784, 679] width 987 height 32
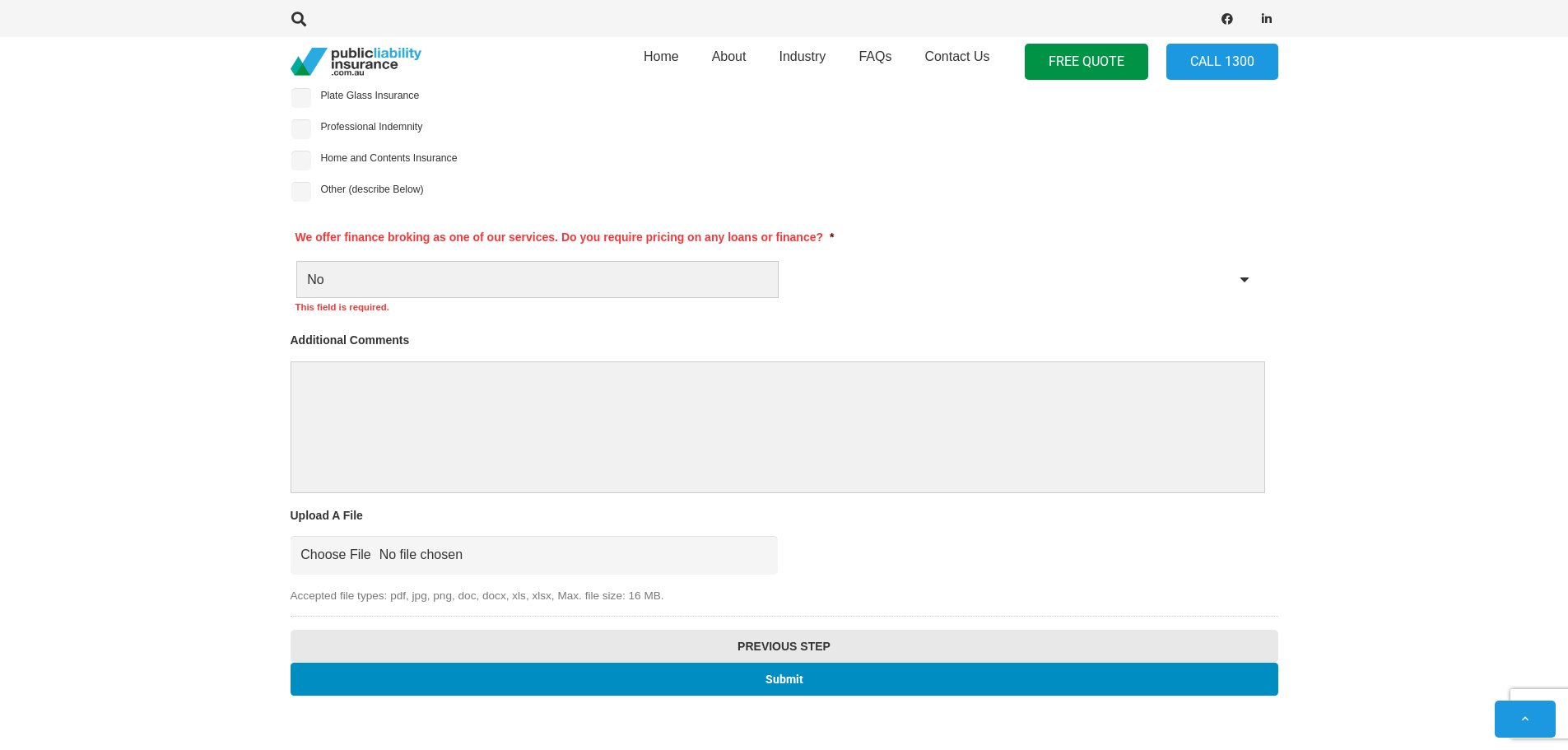
scroll to position [440, 0]
